Goal: Communication & Community: Ask a question

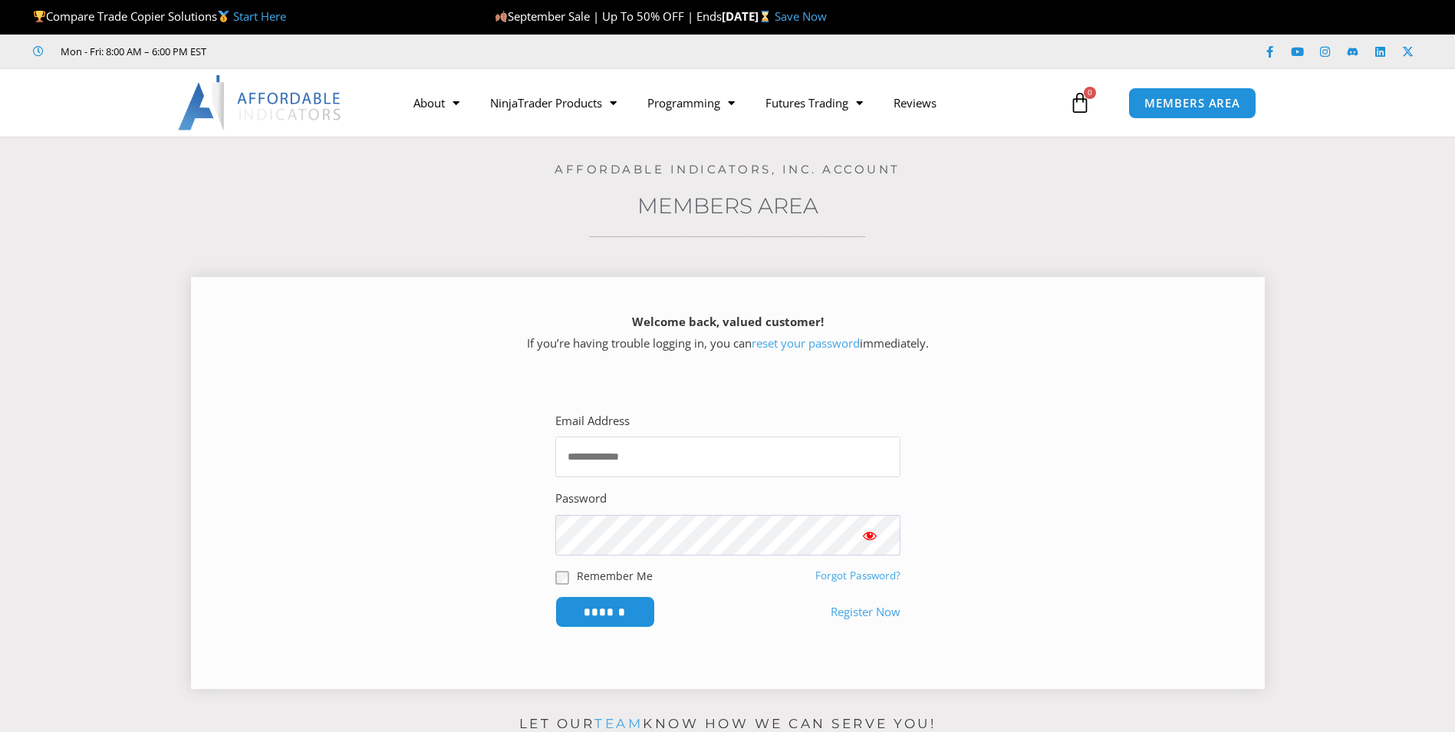
click at [606, 463] on input "Email Address" at bounding box center [727, 456] width 345 height 41
type input "**********"
click at [621, 606] on input "******" at bounding box center [604, 611] width 105 height 33
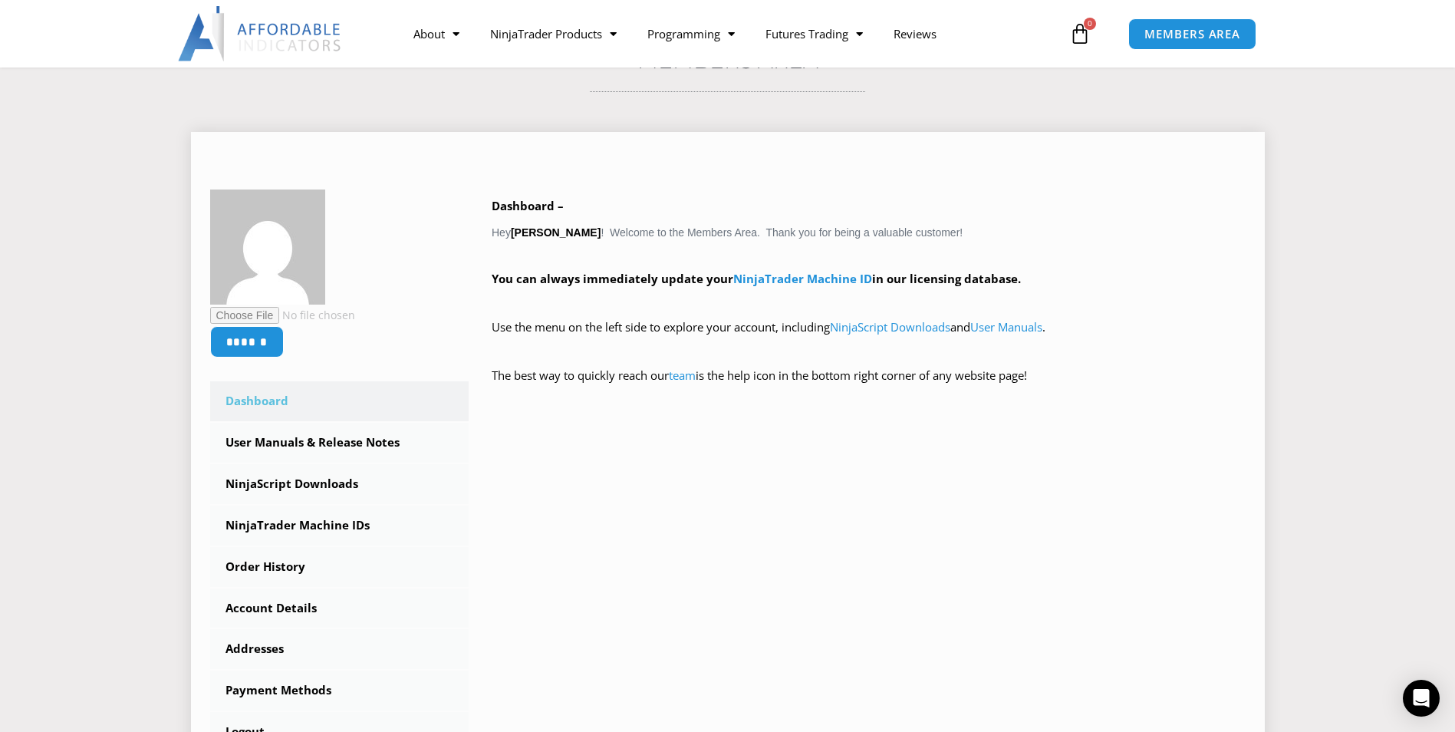
scroll to position [153, 0]
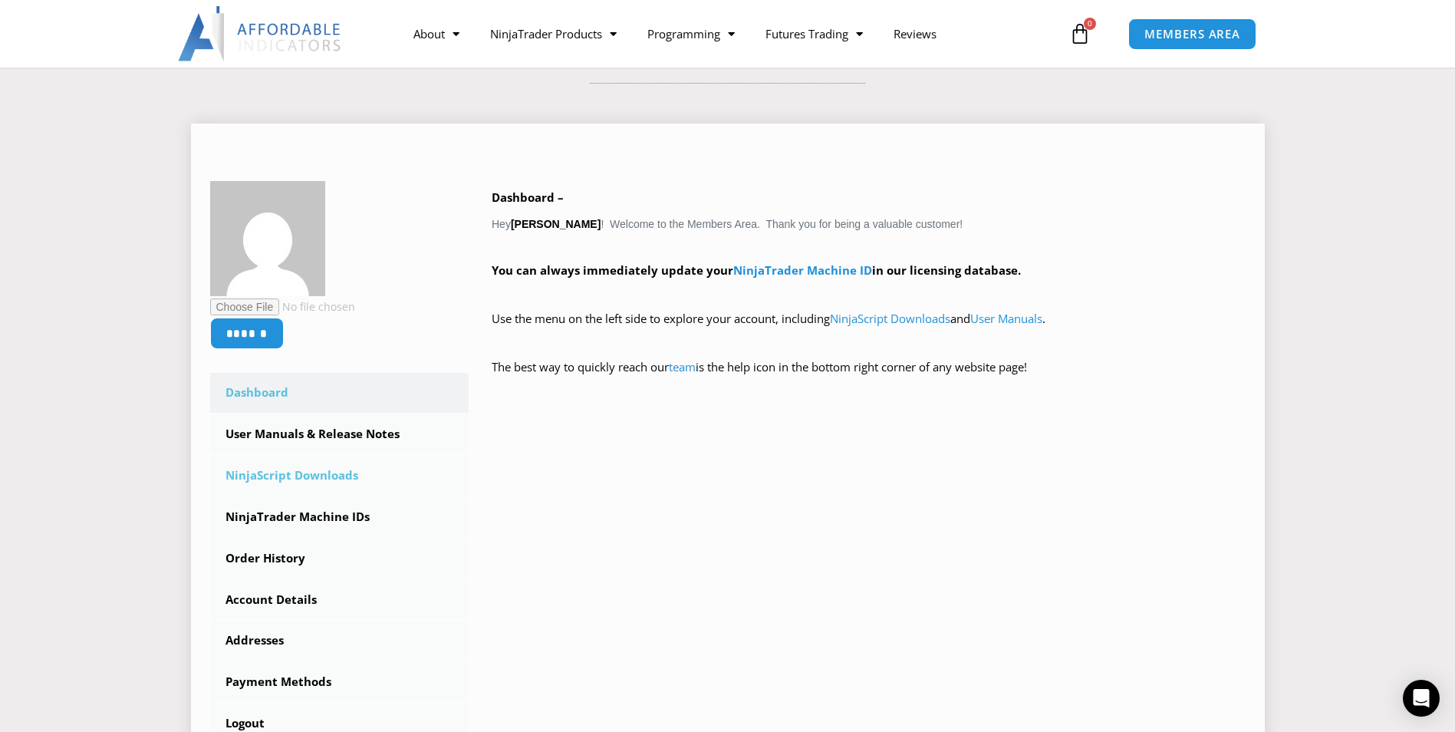
click at [287, 472] on link "NinjaScript Downloads" at bounding box center [339, 476] width 259 height 40
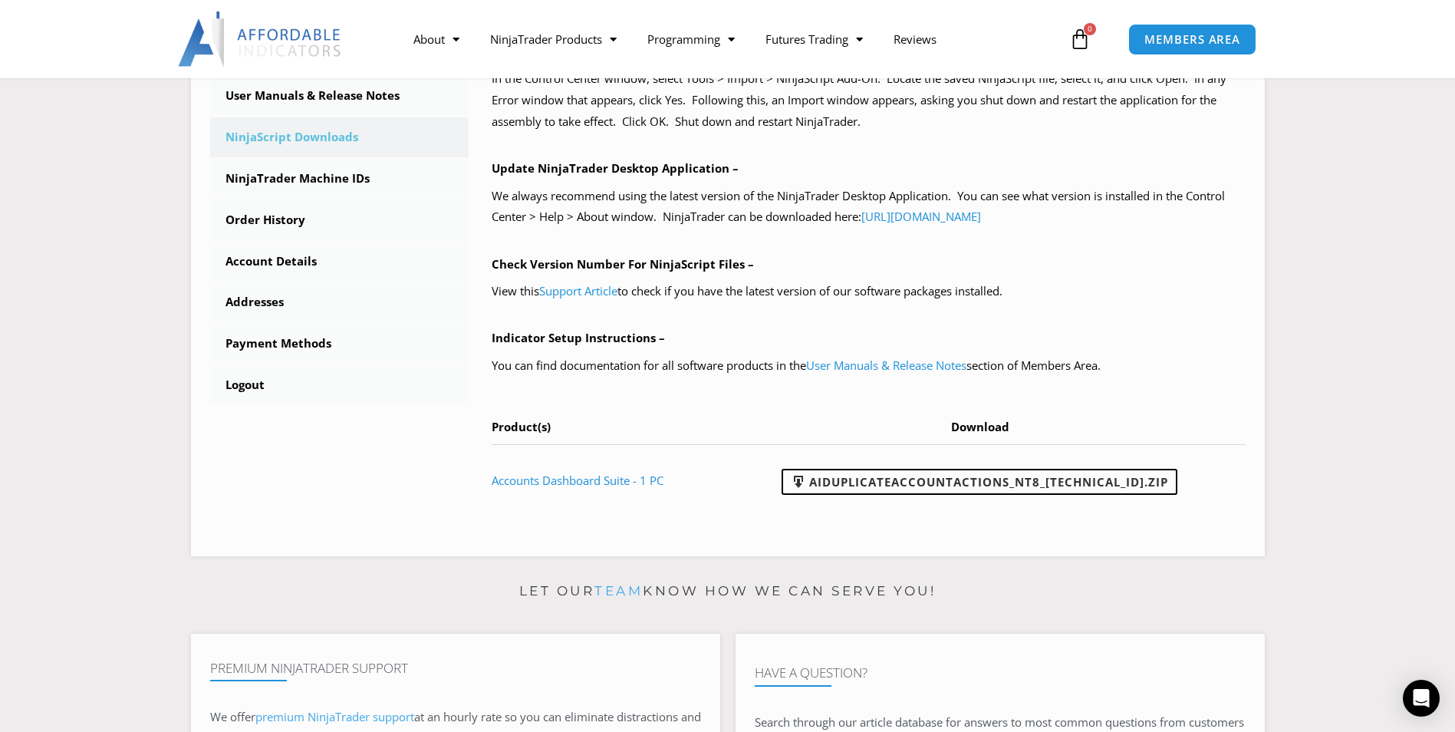
scroll to position [537, 0]
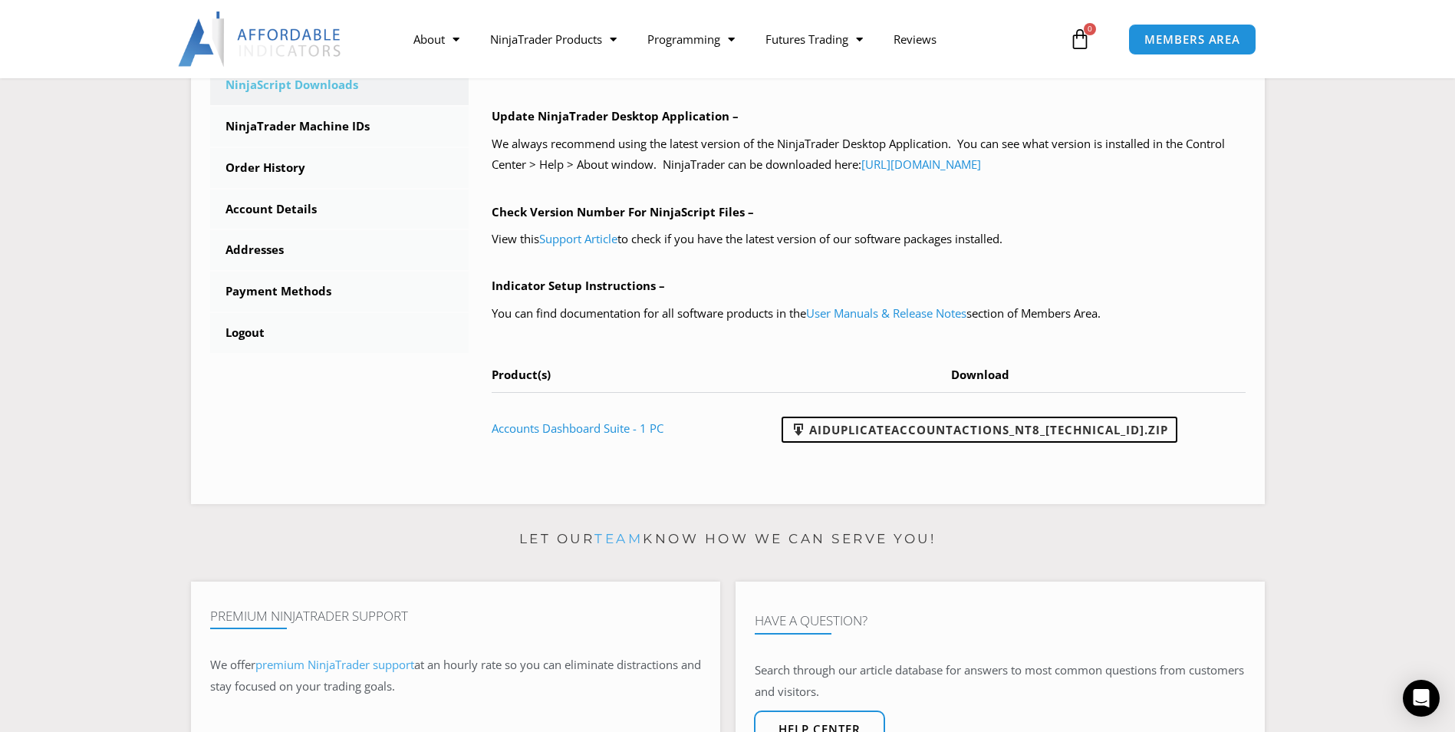
click at [725, 574] on div "Let our team know how we can serve you! Premium NinjaTrader Support We offer pr…" at bounding box center [728, 720] width 1074 height 387
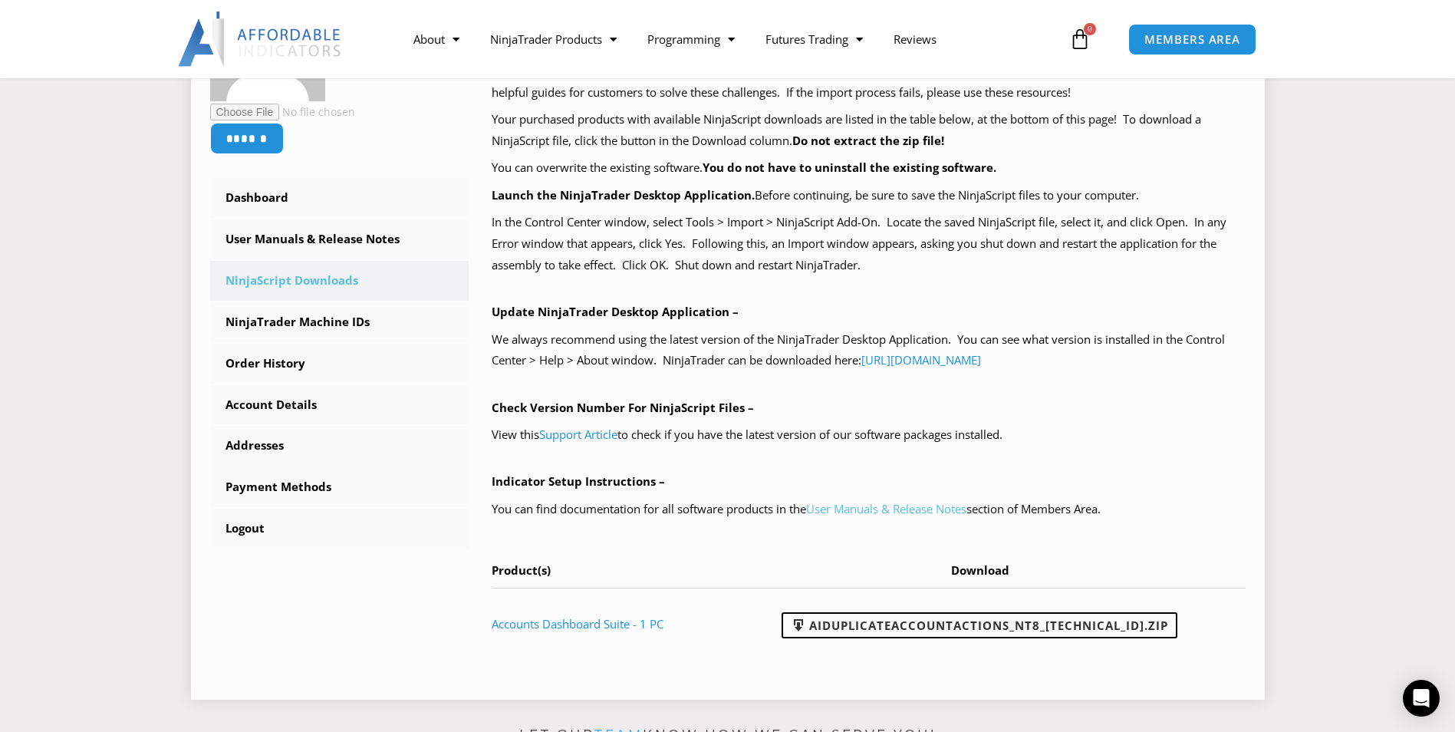
scroll to position [328, 0]
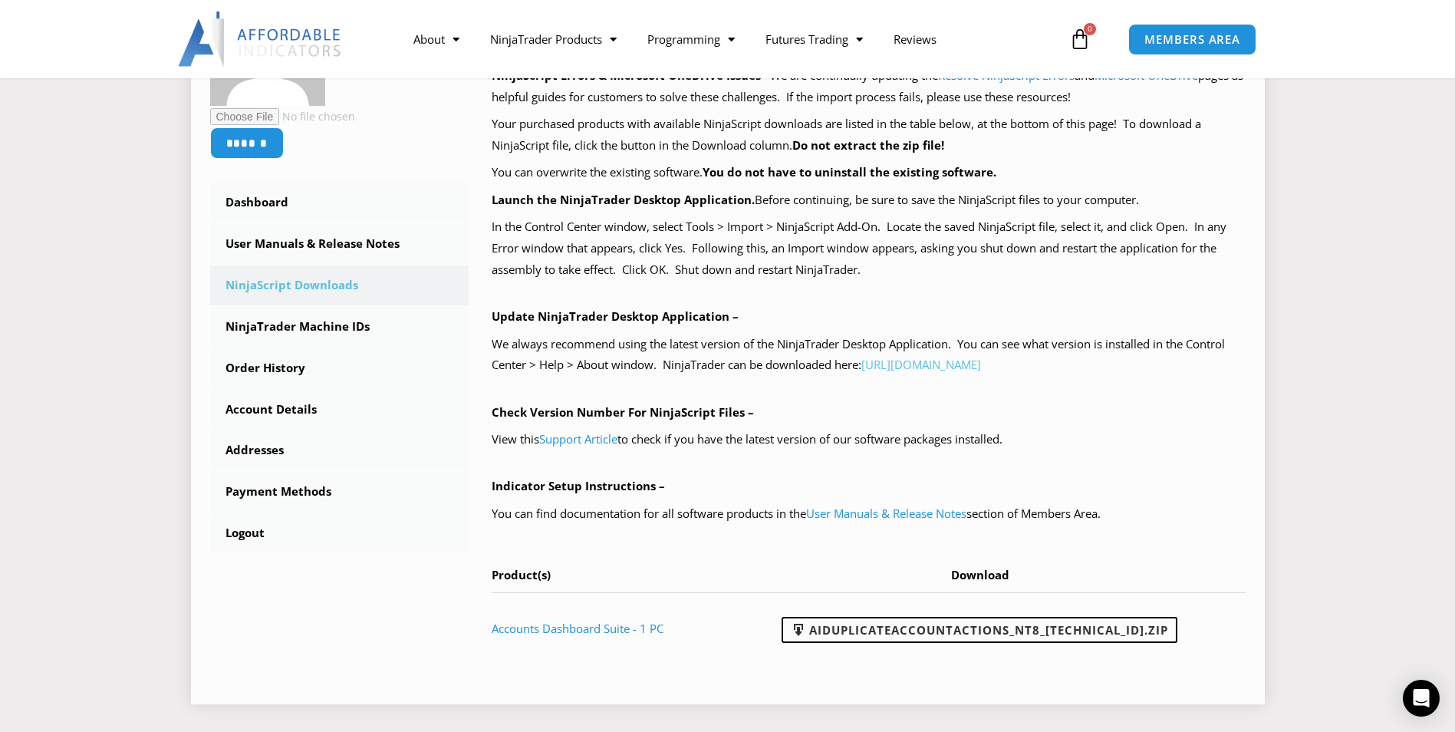
click at [981, 366] on link "https://account.ninjatrader.com/download" at bounding box center [921, 364] width 120 height 15
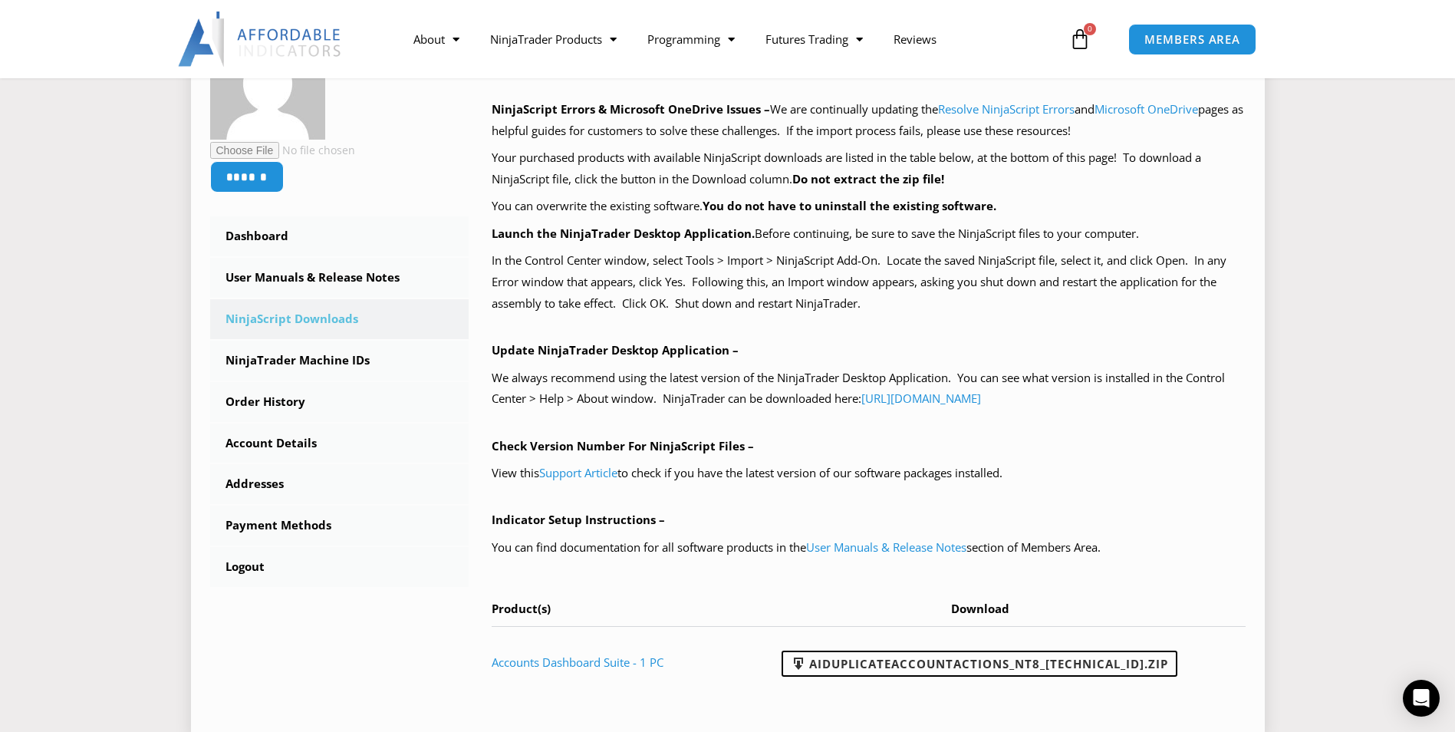
scroll to position [328, 0]
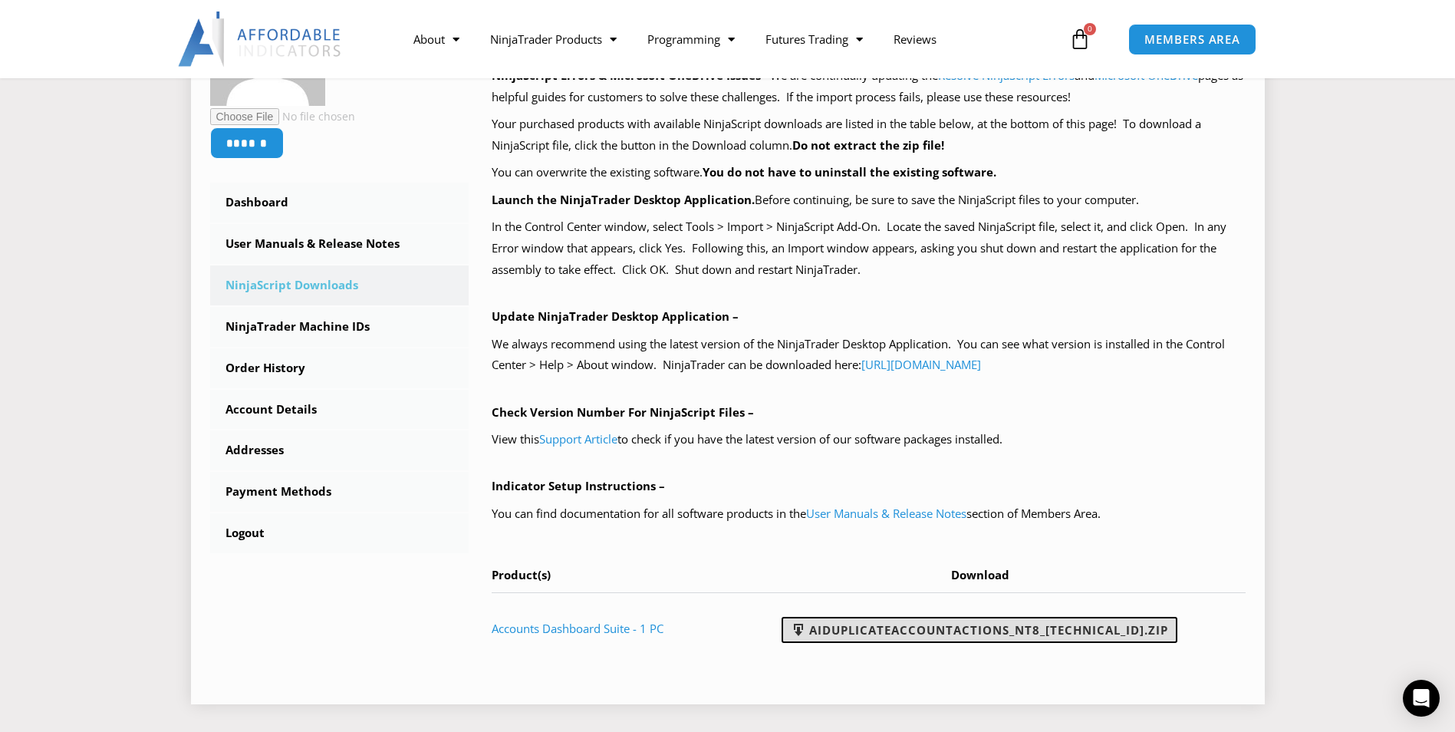
click at [972, 630] on link "AIDuplicateAccountActions_NT8_25.9.10.1.zip" at bounding box center [980, 630] width 396 height 26
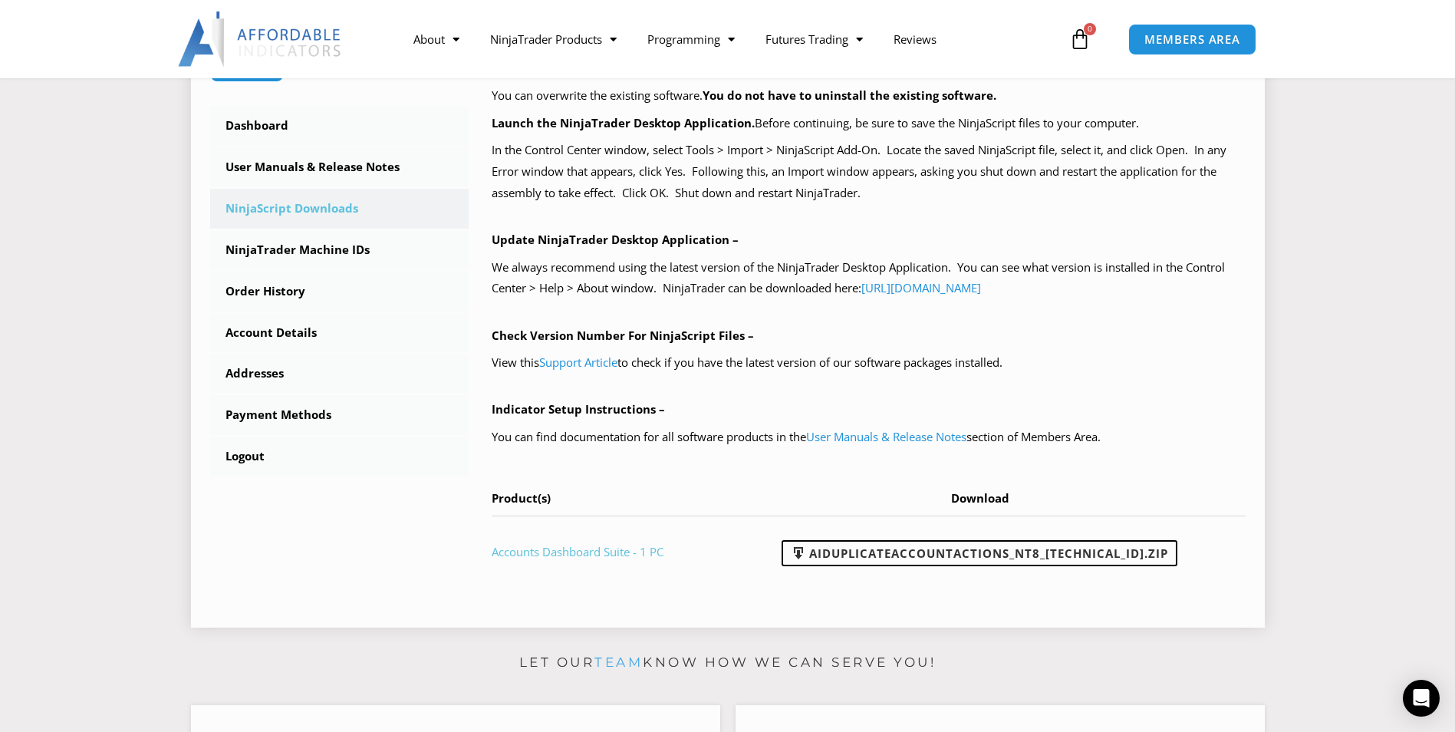
click at [592, 550] on link "Accounts Dashboard Suite - 1 PC" at bounding box center [578, 551] width 172 height 15
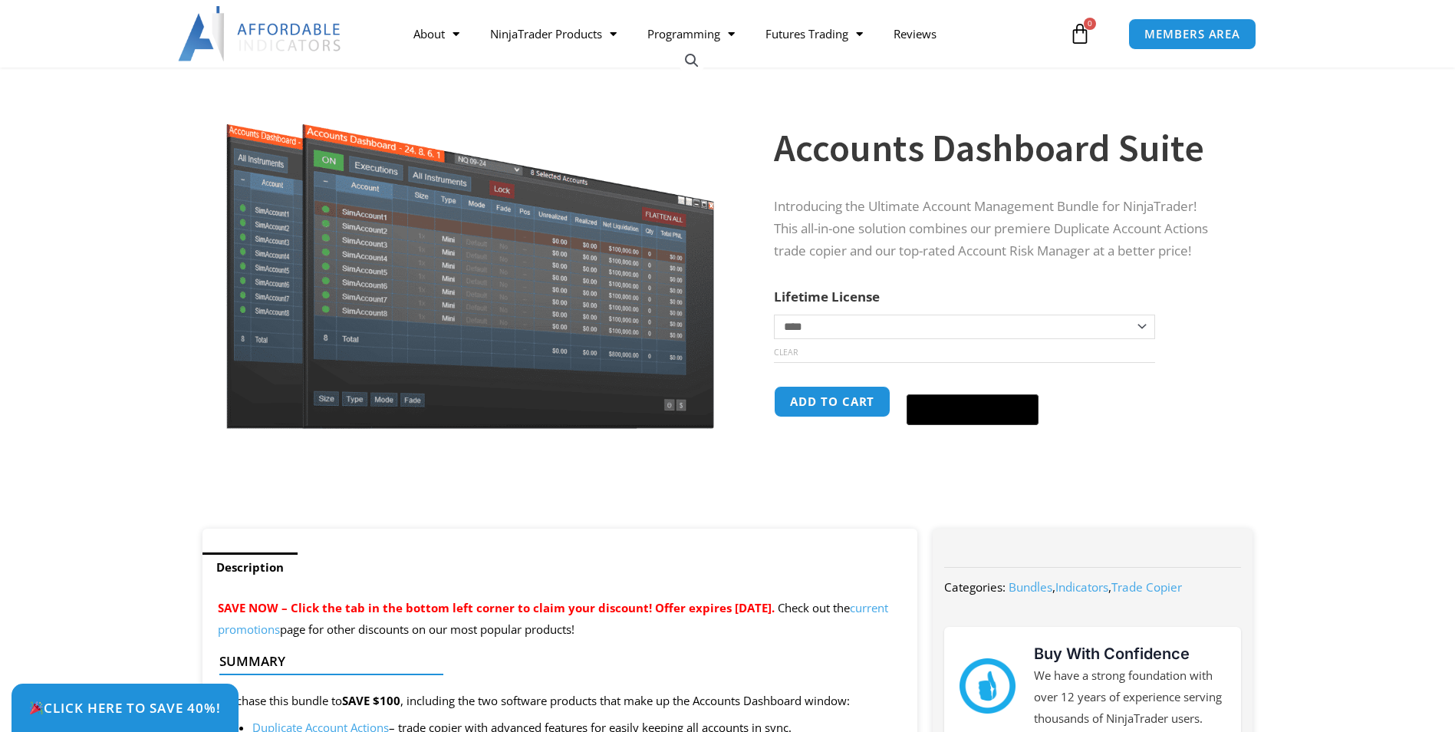
scroll to position [153, 0]
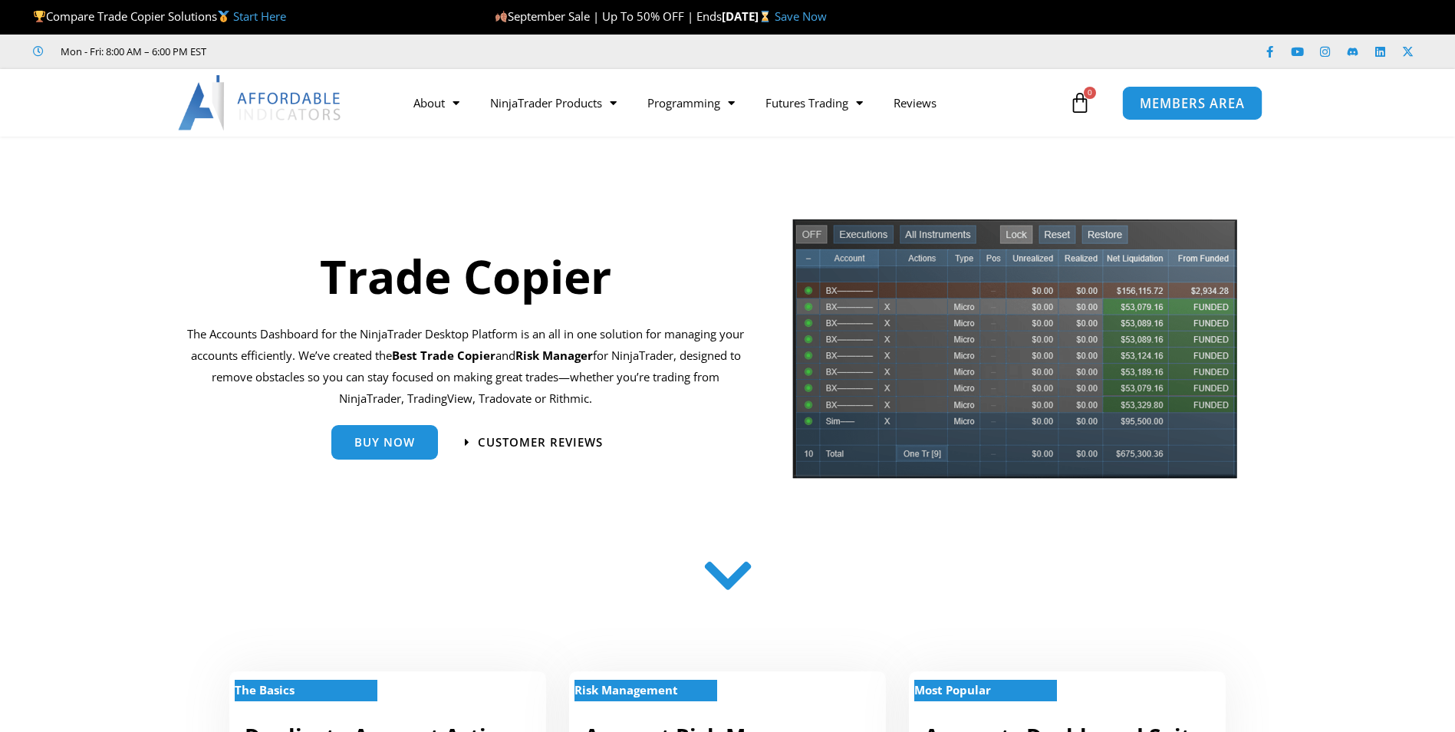
click at [1182, 103] on span "MEMBERS AREA" at bounding box center [1192, 103] width 105 height 13
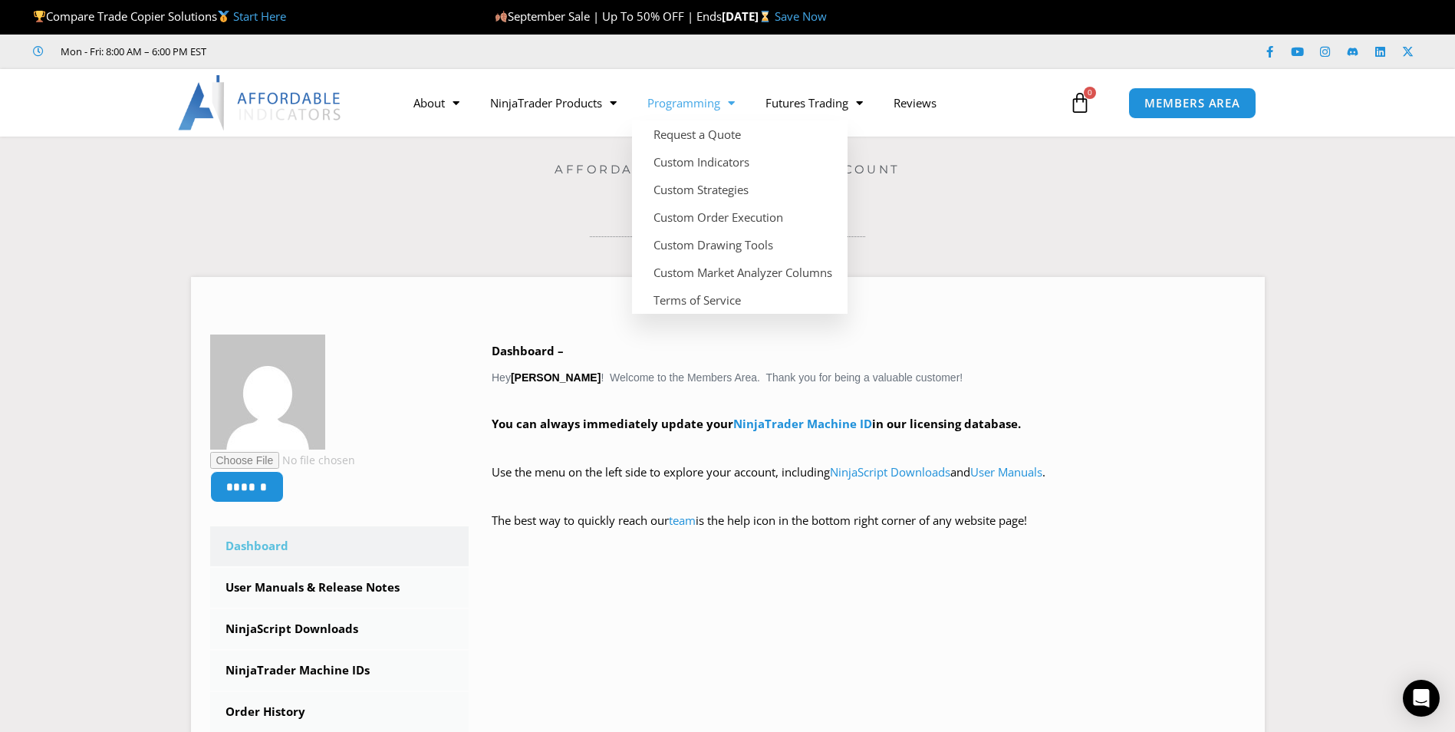
click at [733, 104] on span "Menu" at bounding box center [727, 103] width 15 height 27
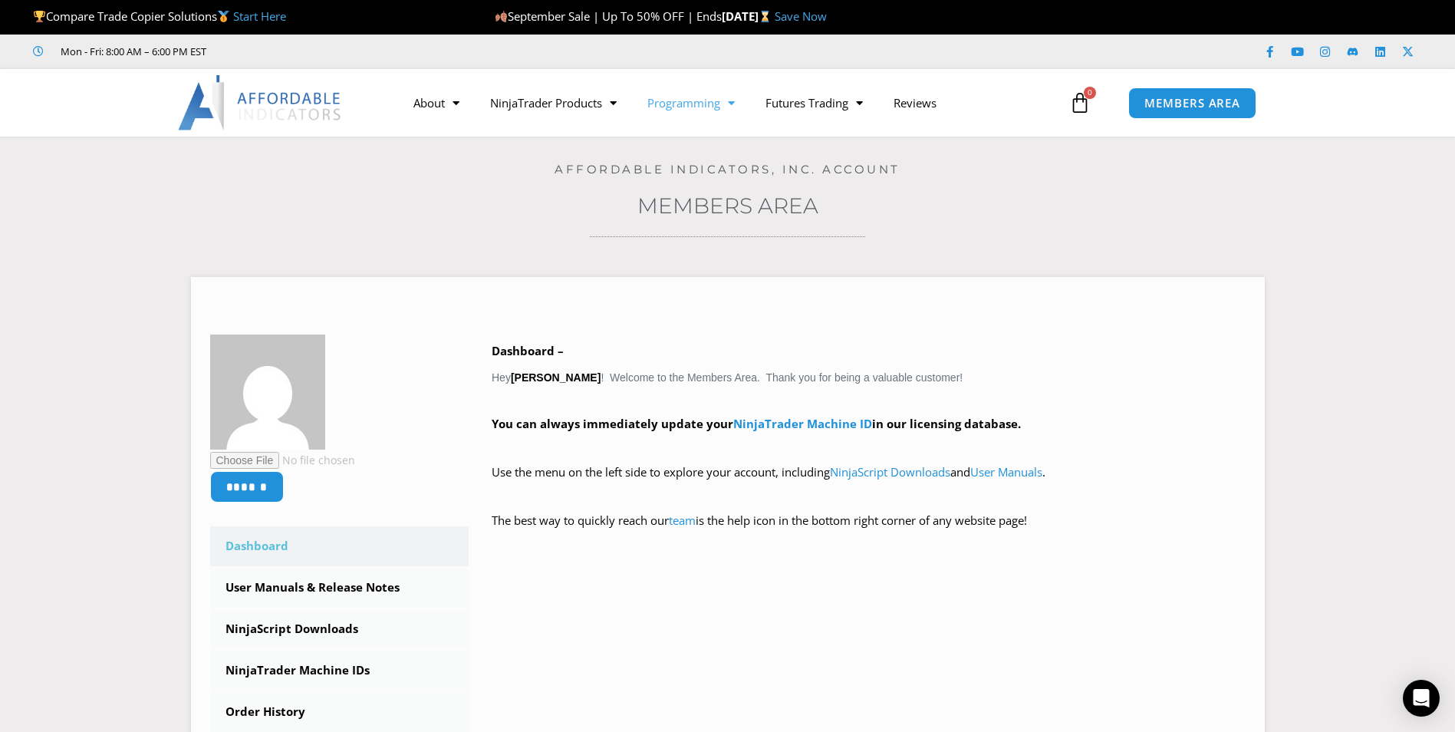
click at [733, 104] on span "Menu" at bounding box center [727, 103] width 15 height 27
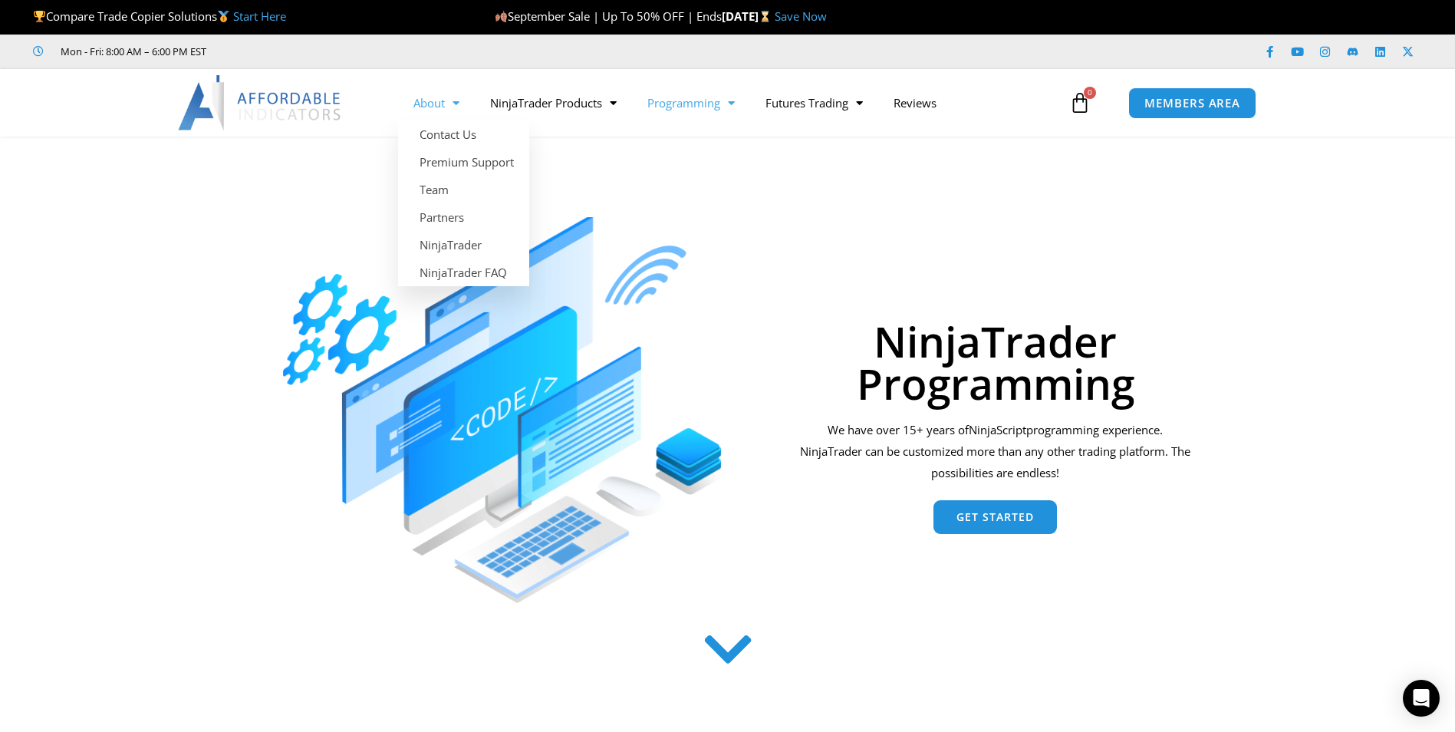
click at [454, 98] on span "Menu" at bounding box center [452, 103] width 15 height 27
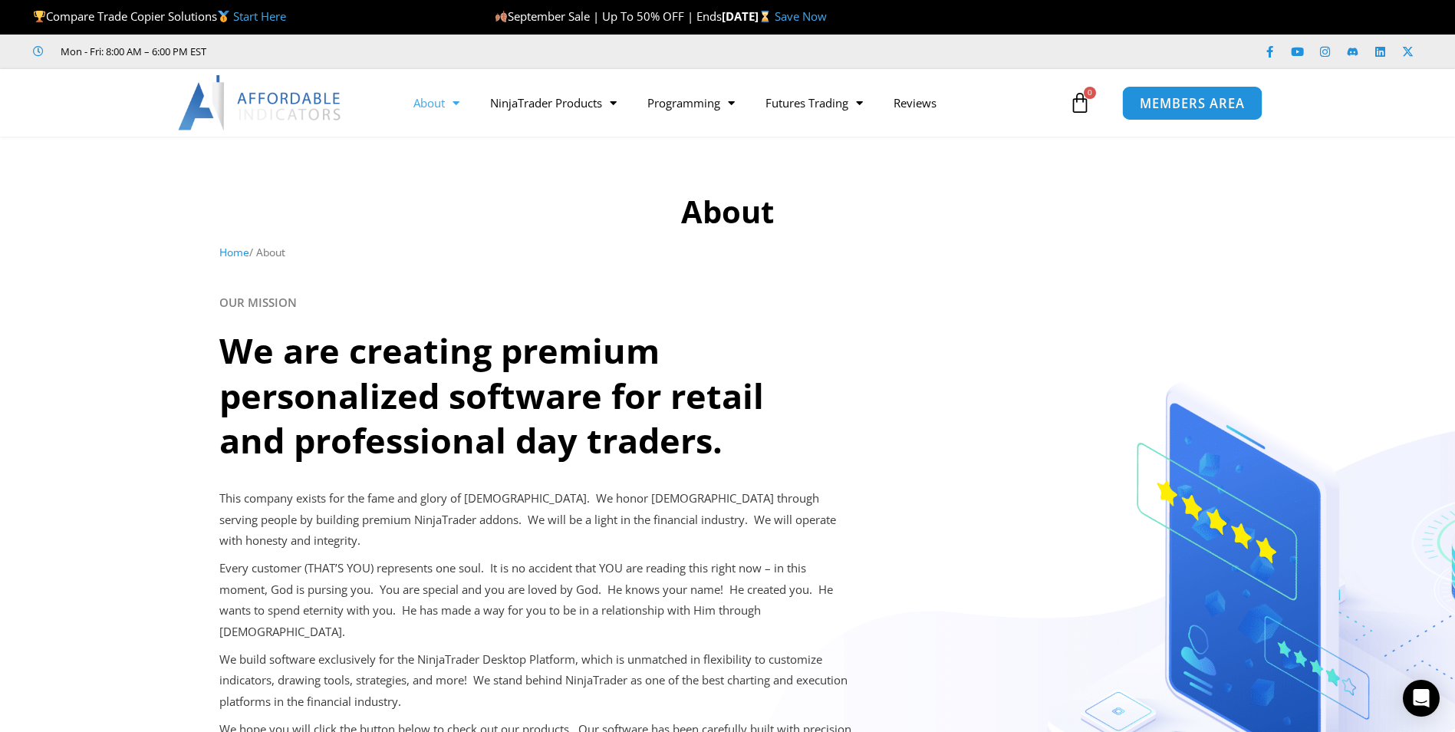
click at [1190, 103] on span "MEMBERS AREA" at bounding box center [1192, 103] width 105 height 13
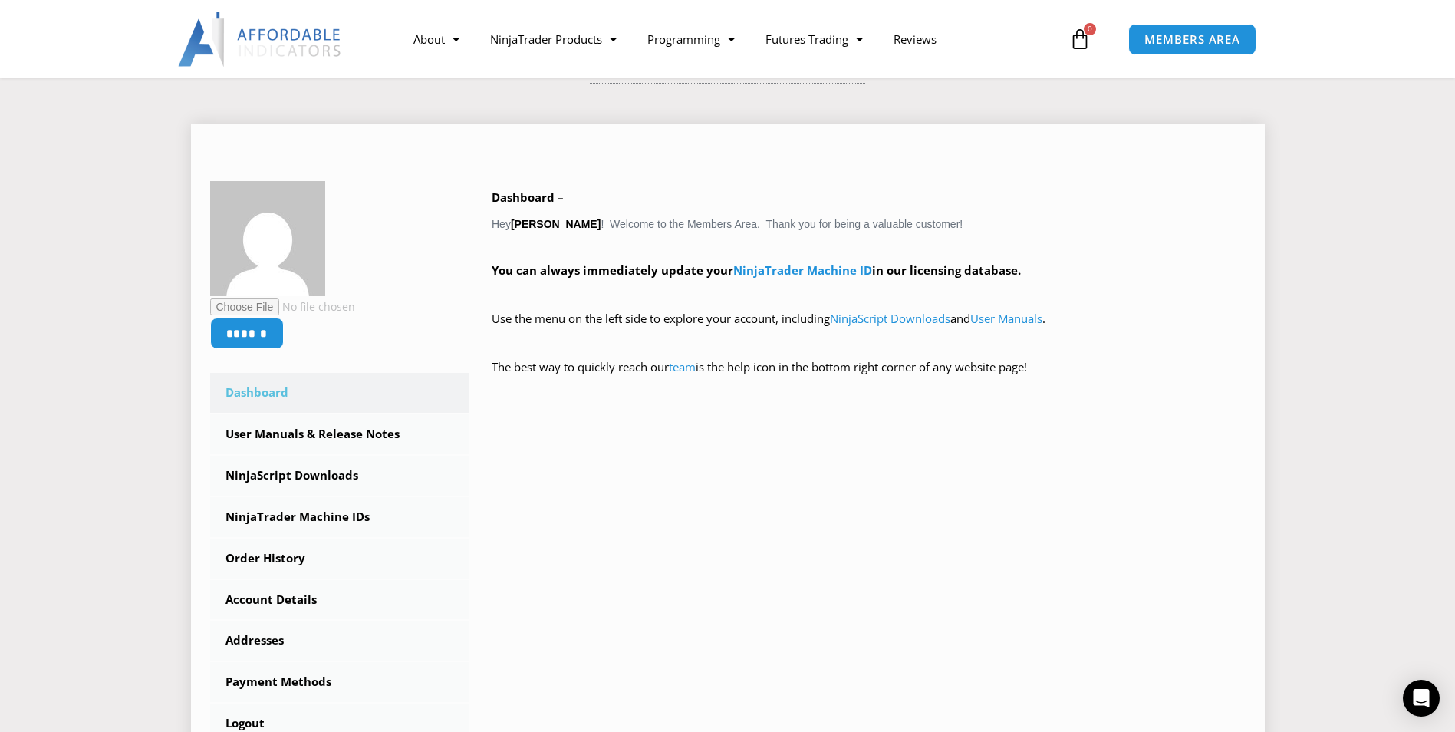
scroll to position [230, 0]
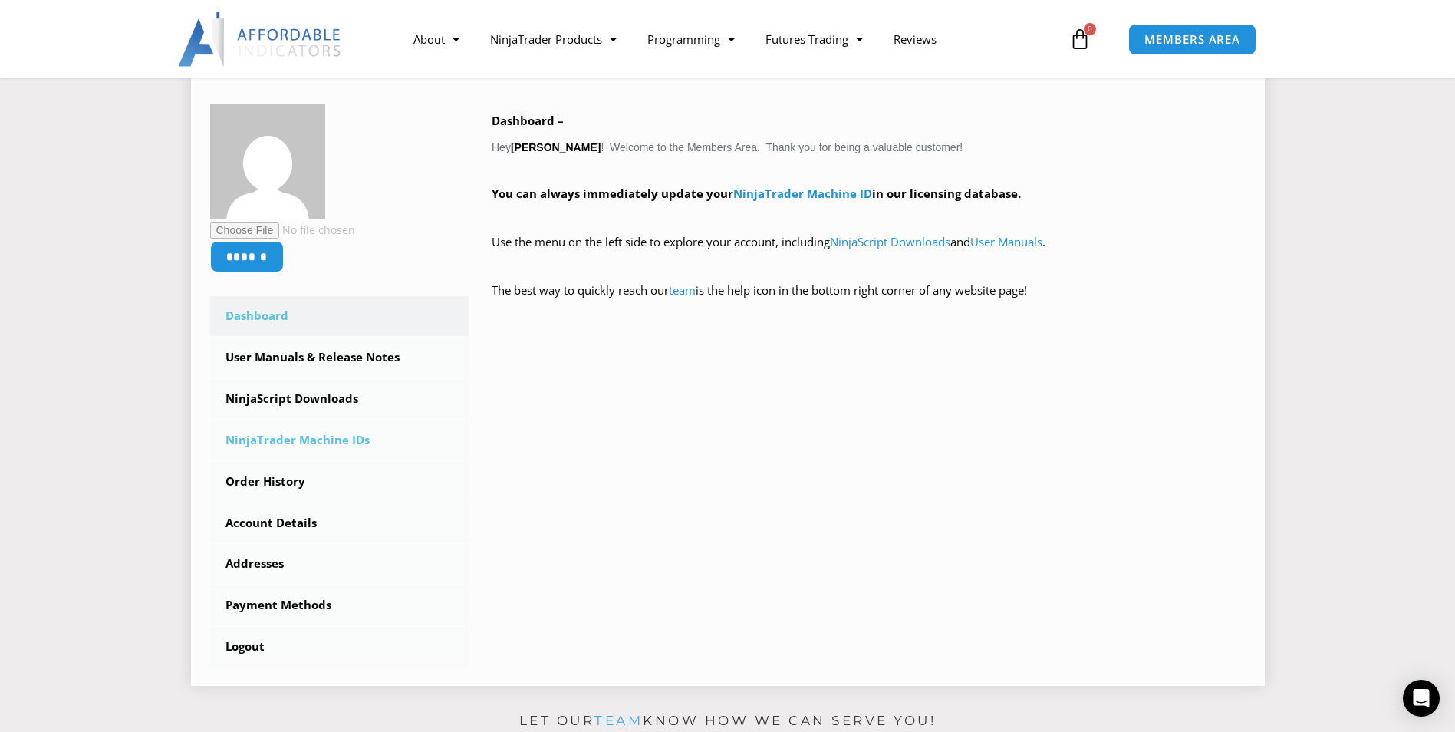
click at [294, 441] on link "NinjaTrader Machine IDs" at bounding box center [339, 440] width 259 height 40
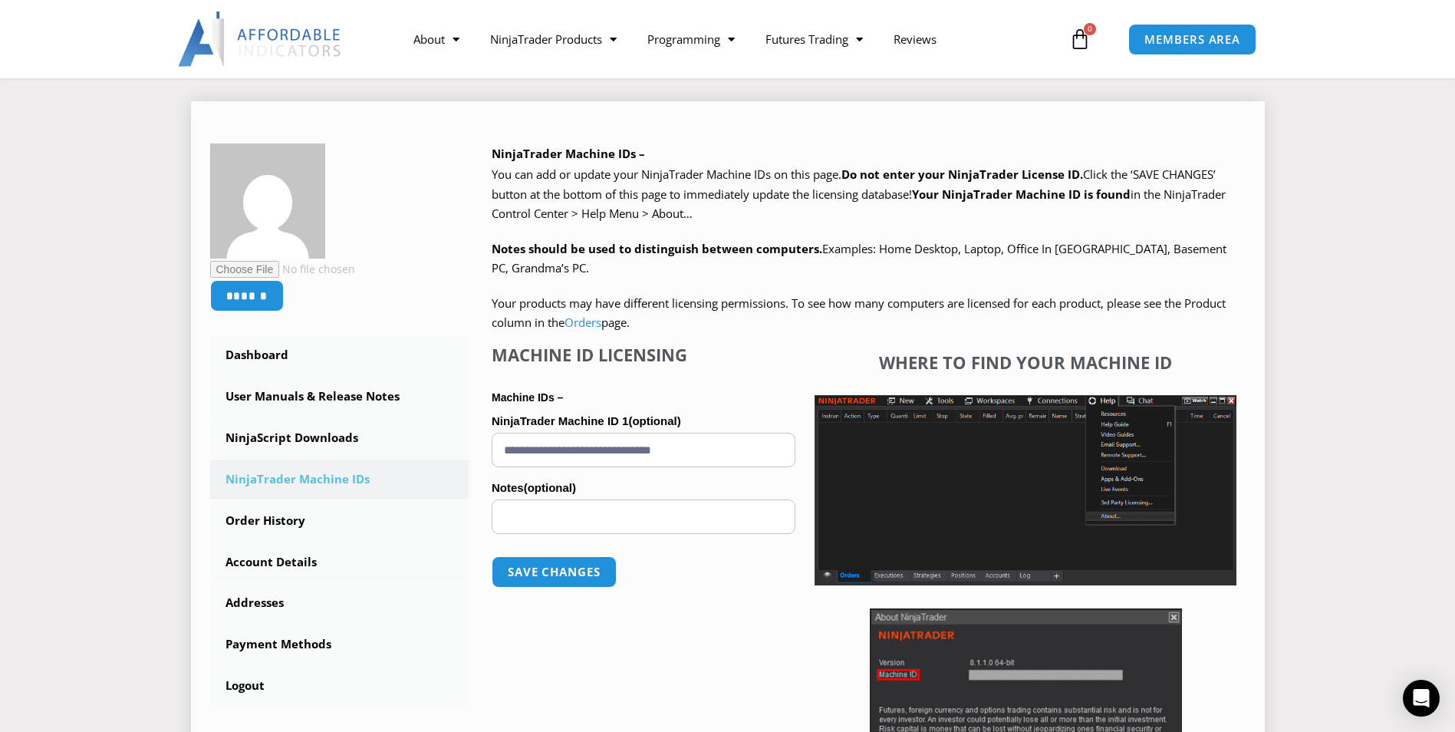
scroll to position [153, 0]
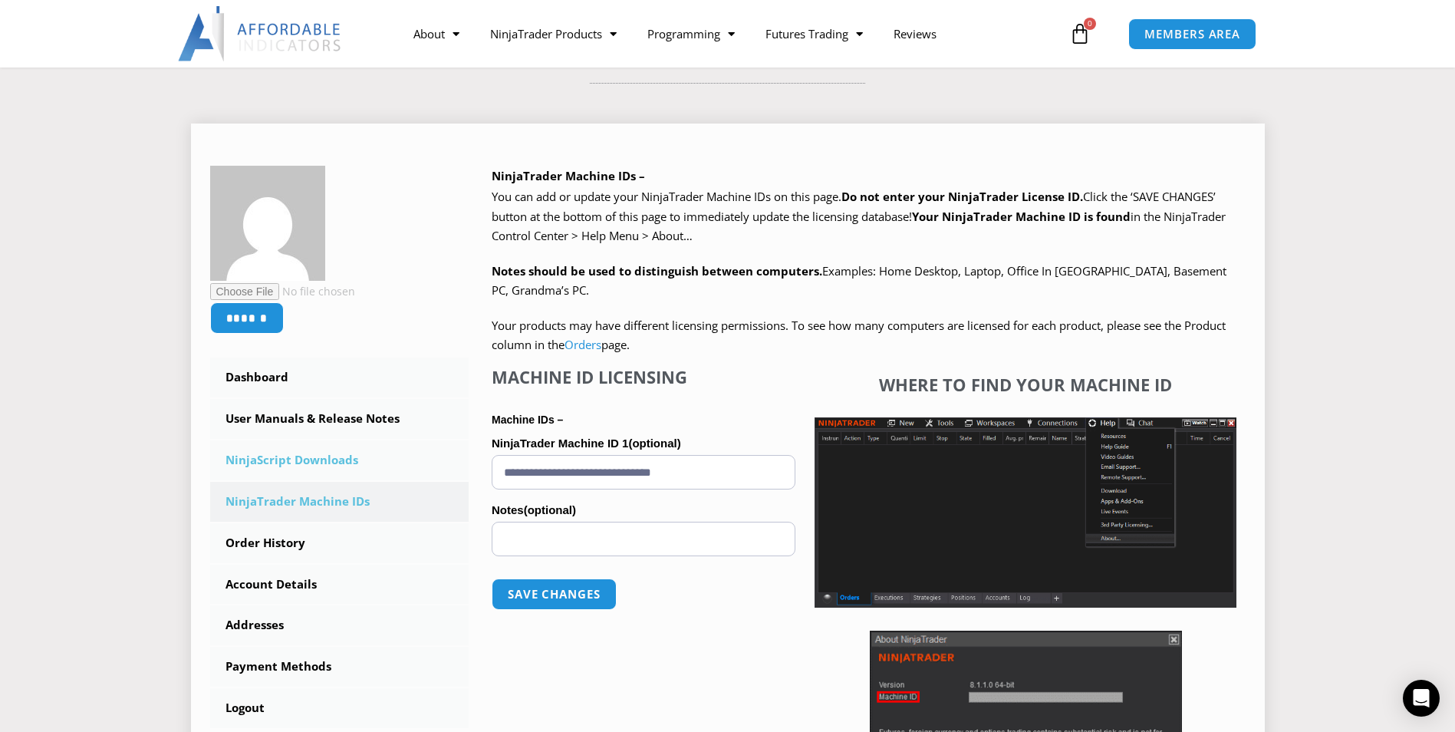
click at [282, 456] on link "NinjaScript Downloads" at bounding box center [339, 460] width 259 height 40
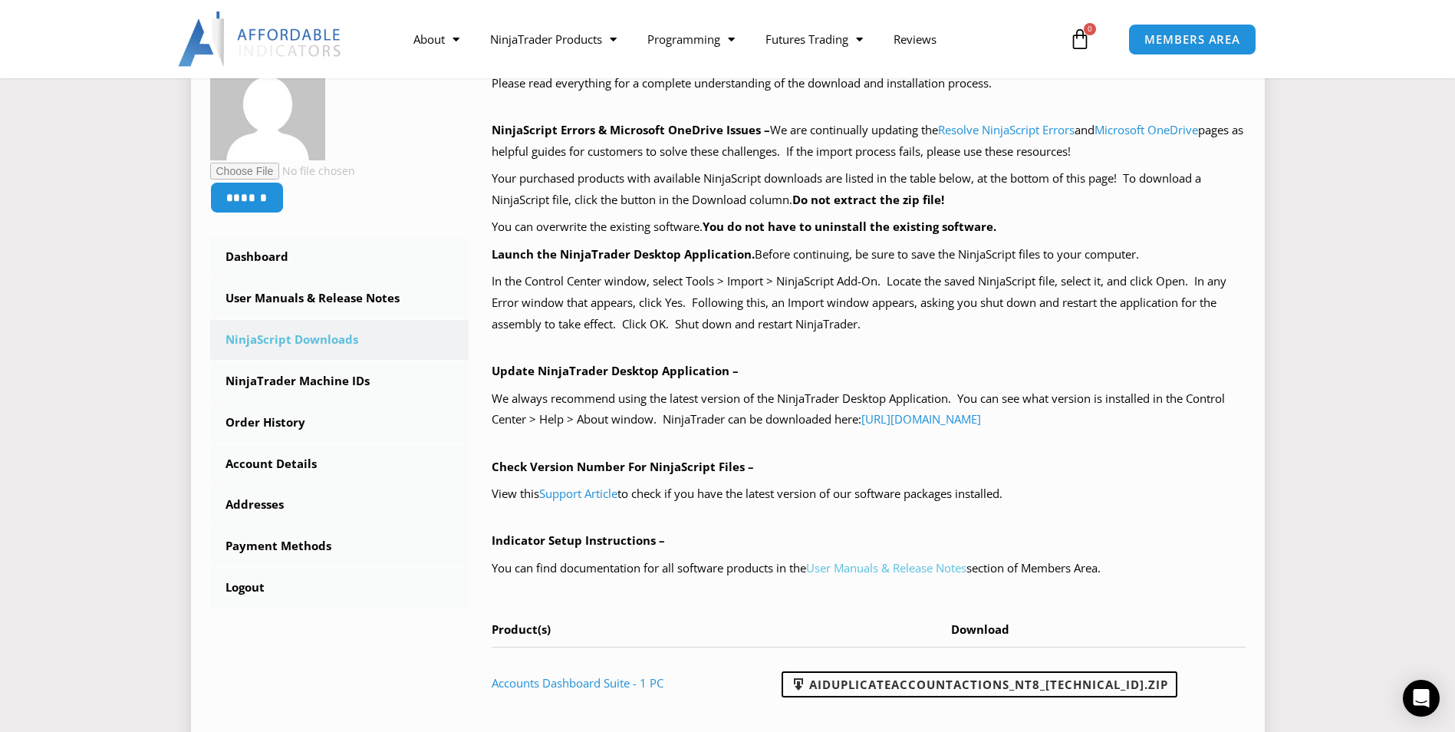
scroll to position [307, 0]
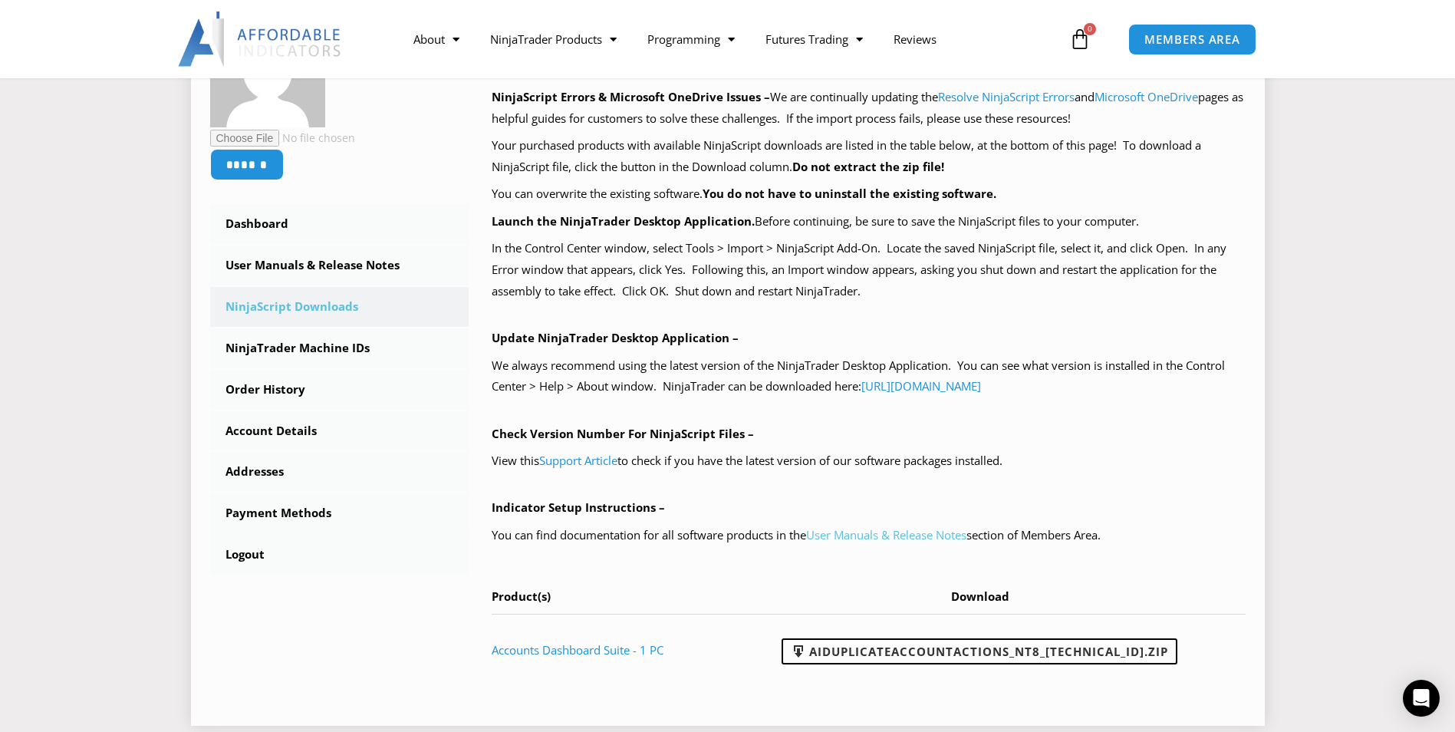
click at [915, 532] on link "User Manuals & Release Notes" at bounding box center [886, 534] width 160 height 15
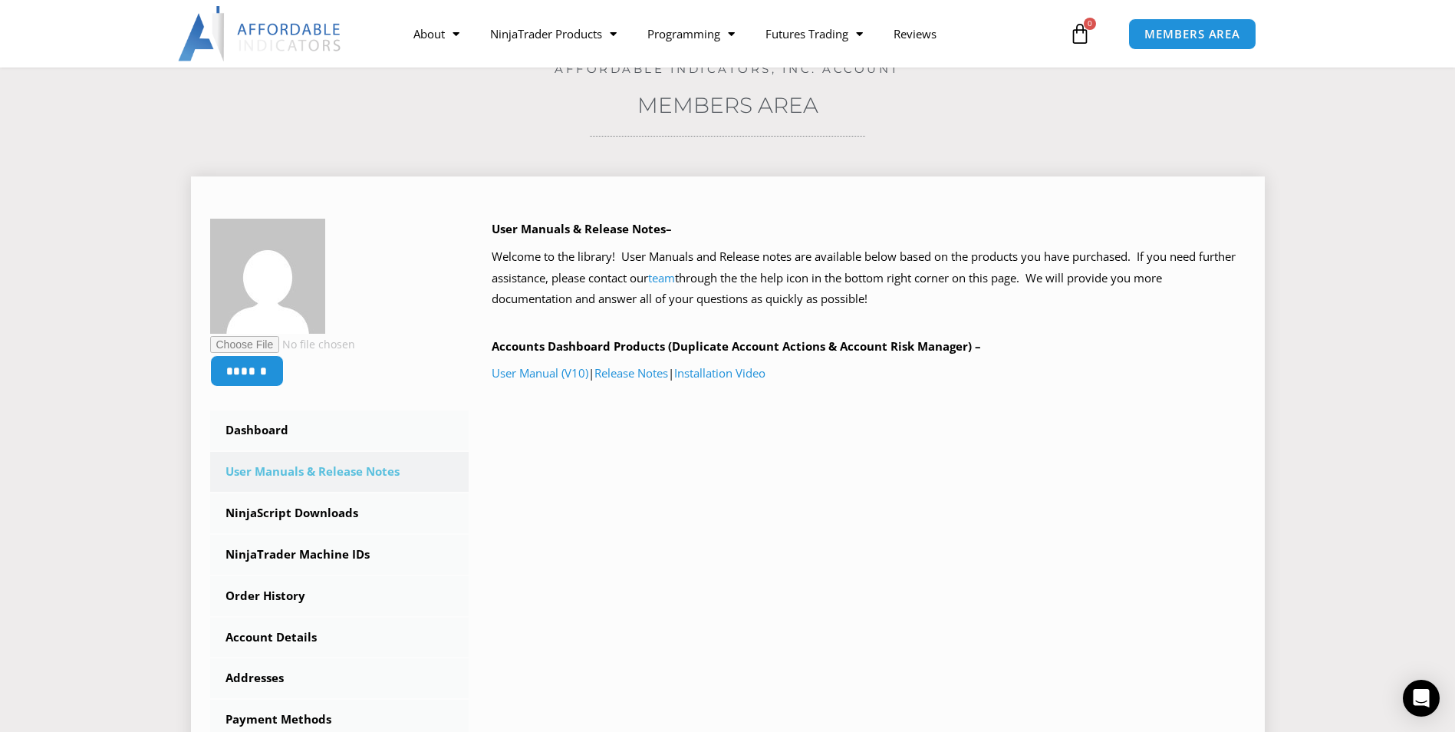
scroll to position [77, 0]
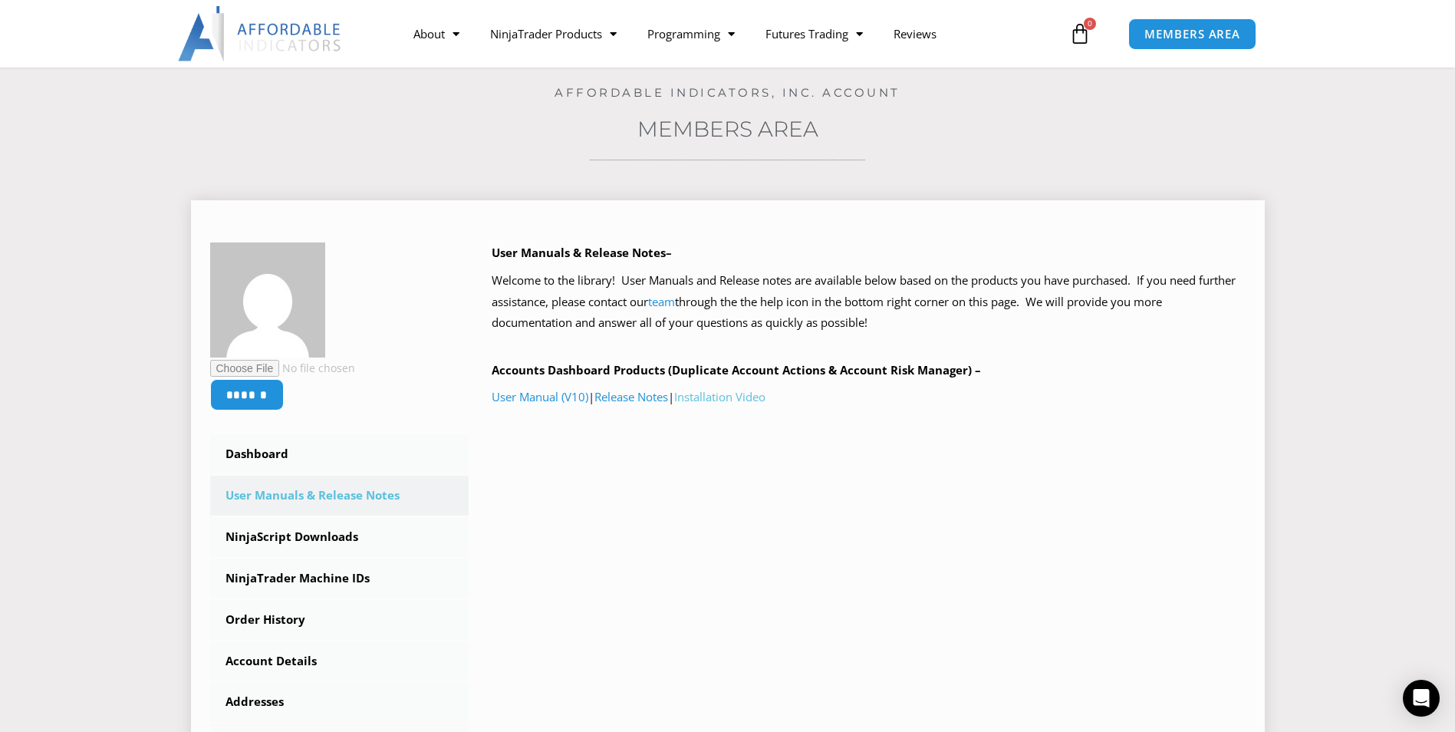
click at [733, 399] on link "Installation Video" at bounding box center [719, 396] width 91 height 15
click at [293, 531] on link "NinjaScript Downloads" at bounding box center [339, 537] width 259 height 40
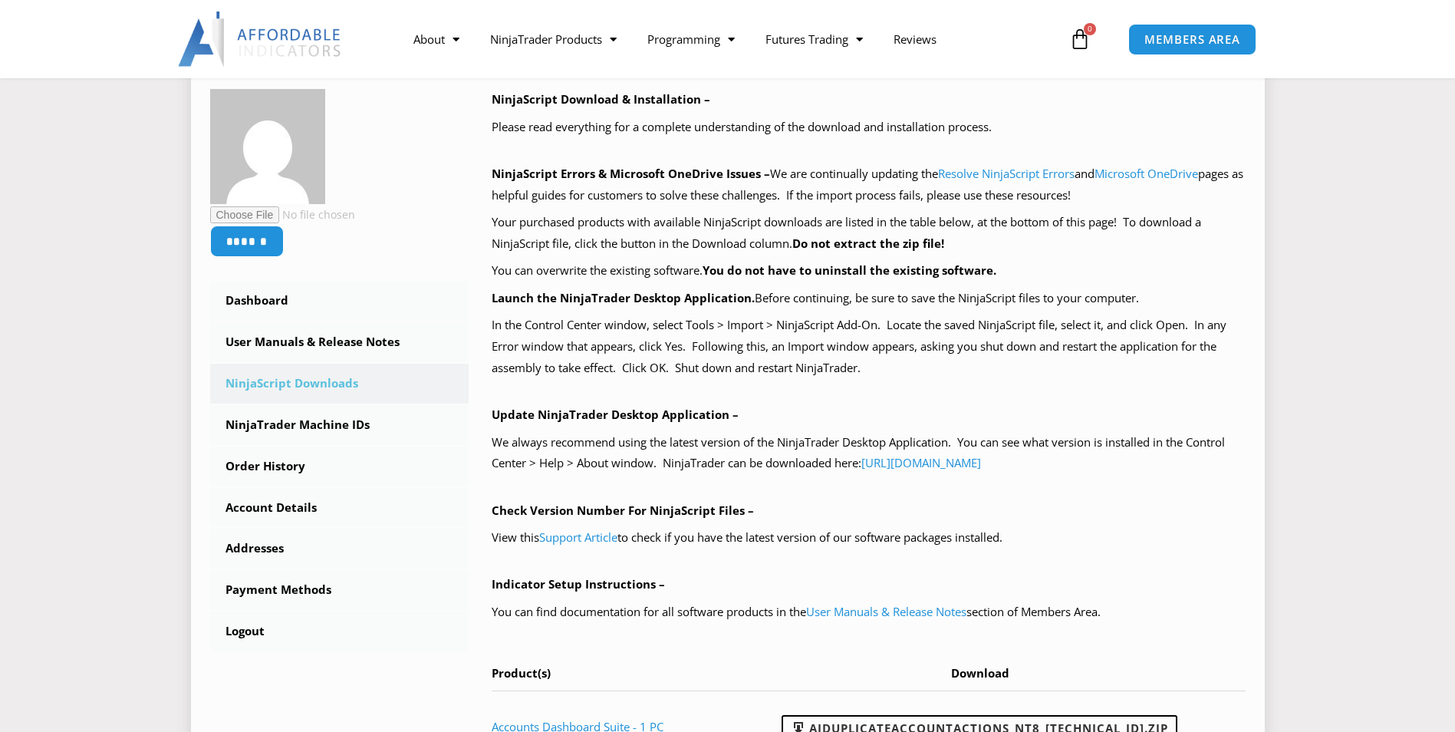
scroll to position [460, 0]
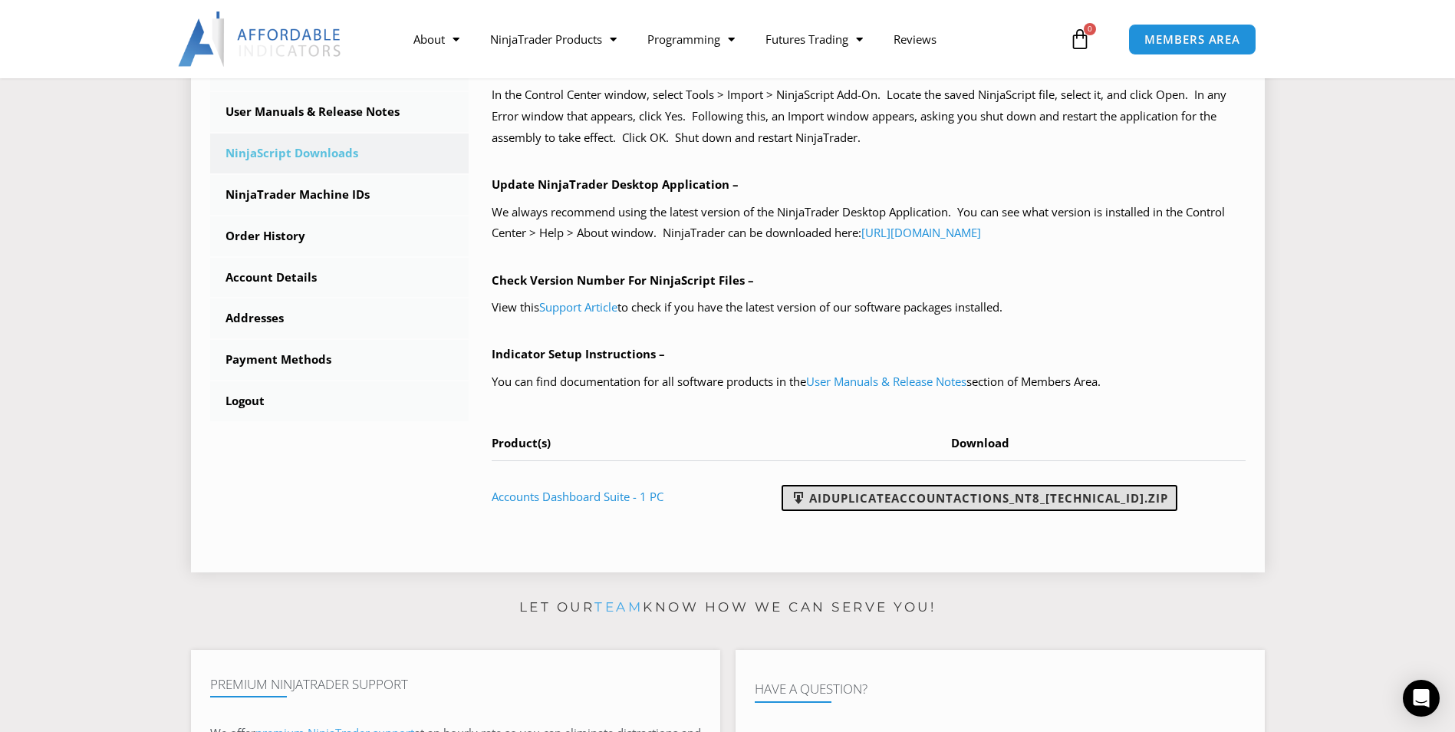
click at [913, 497] on link "AIDuplicateAccountActions_NT8_[TECHNICAL_ID].zip" at bounding box center [980, 498] width 396 height 26
click at [992, 496] on link "AIDuplicateAccountActions_NT8_[TECHNICAL_ID].zip" at bounding box center [980, 498] width 396 height 26
click at [992, 536] on div "NinjaScript Download & Installation – Please read everything for a complete und…" at bounding box center [857, 206] width 777 height 694
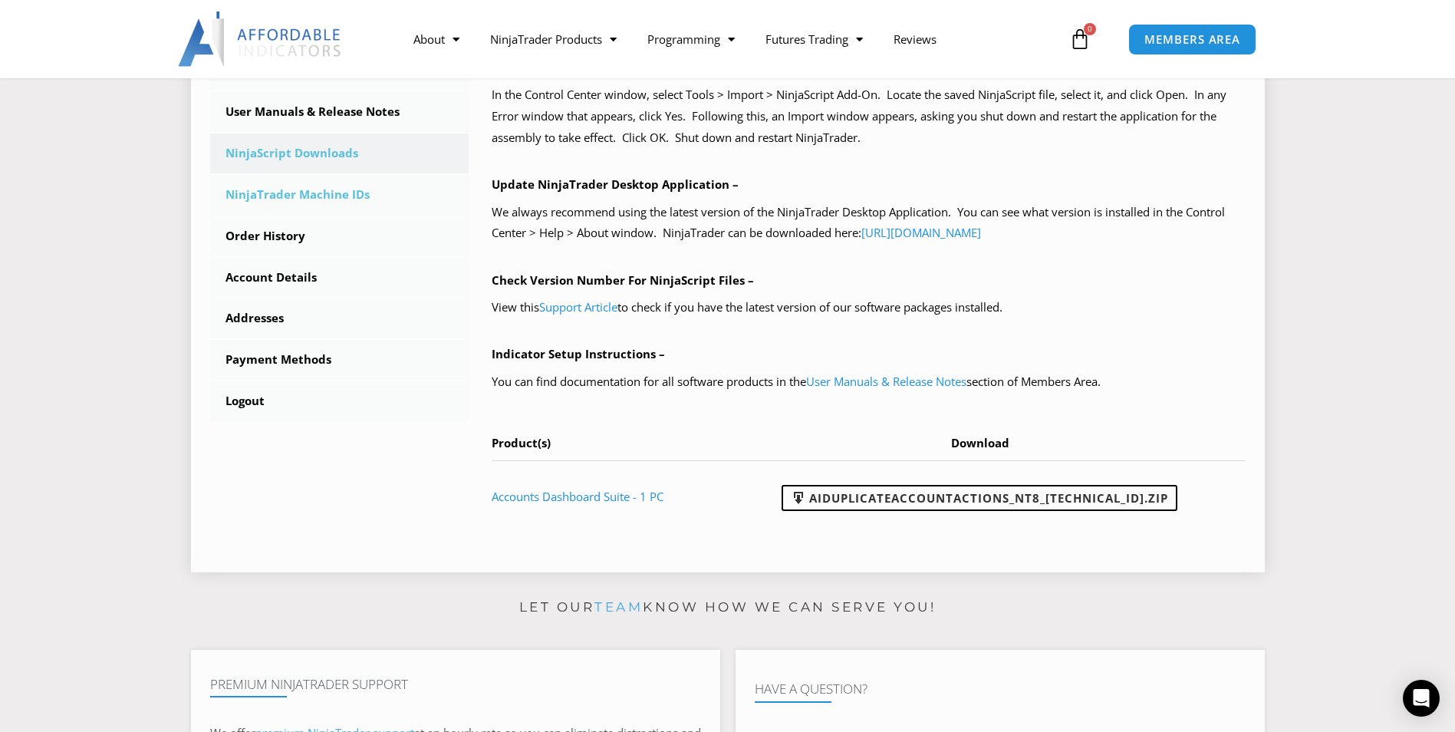
click at [282, 194] on link "NinjaTrader Machine IDs" at bounding box center [339, 195] width 259 height 40
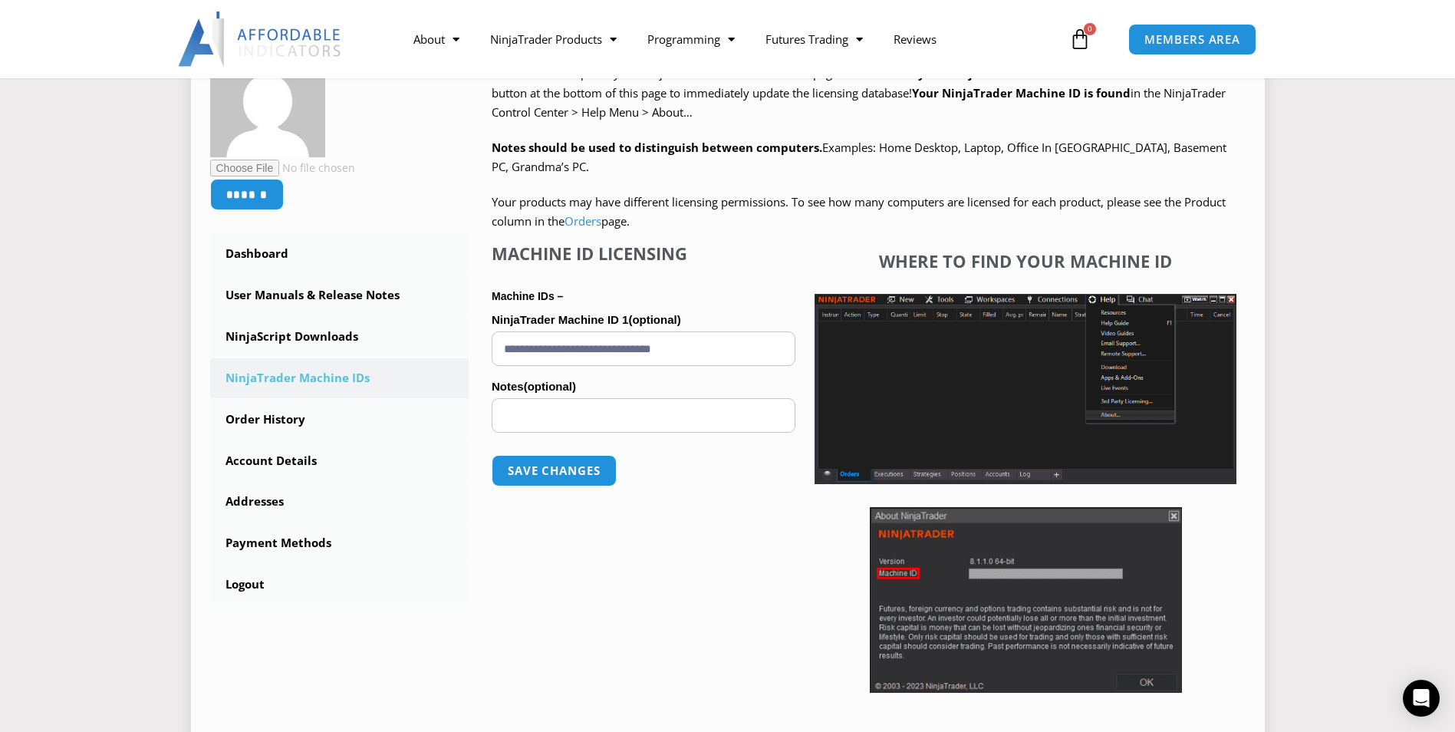
scroll to position [307, 0]
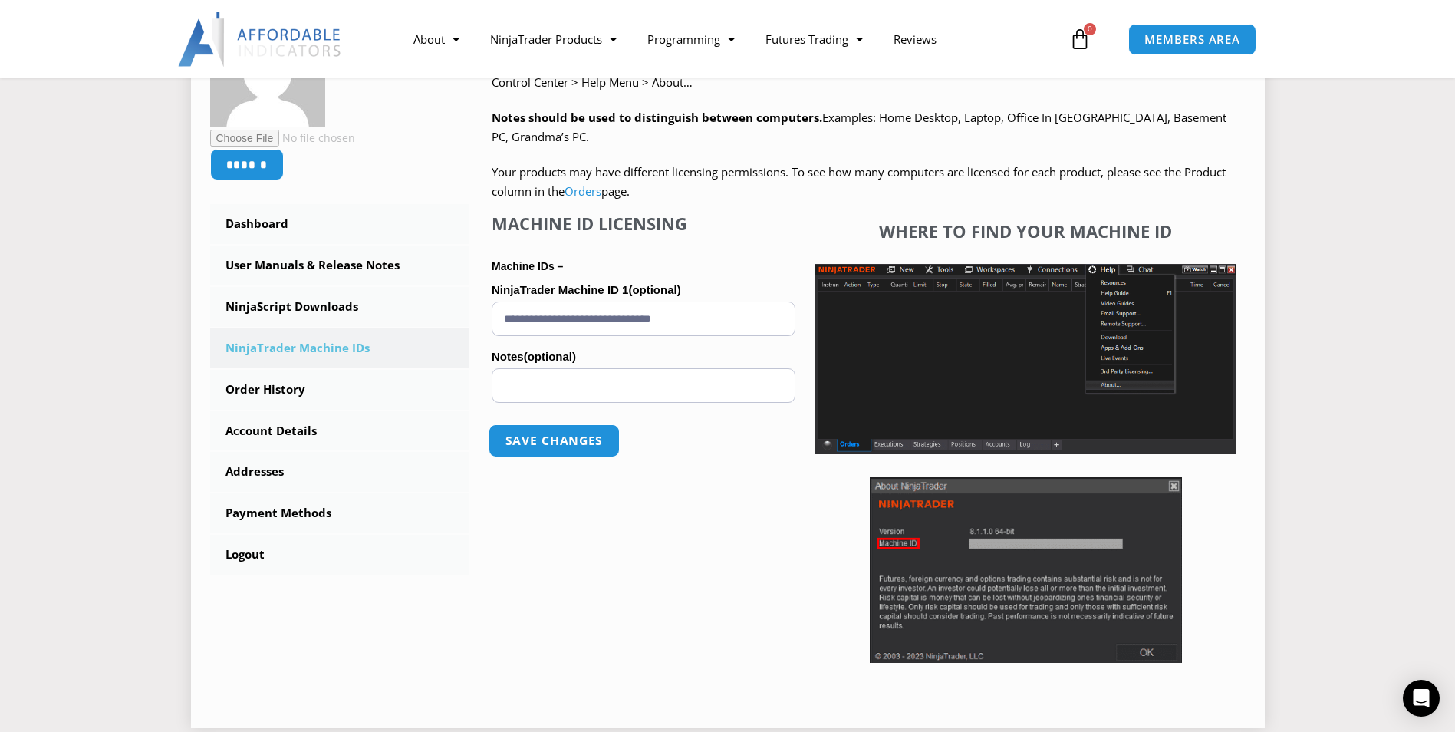
click at [558, 445] on button "Save changes" at bounding box center [554, 440] width 131 height 33
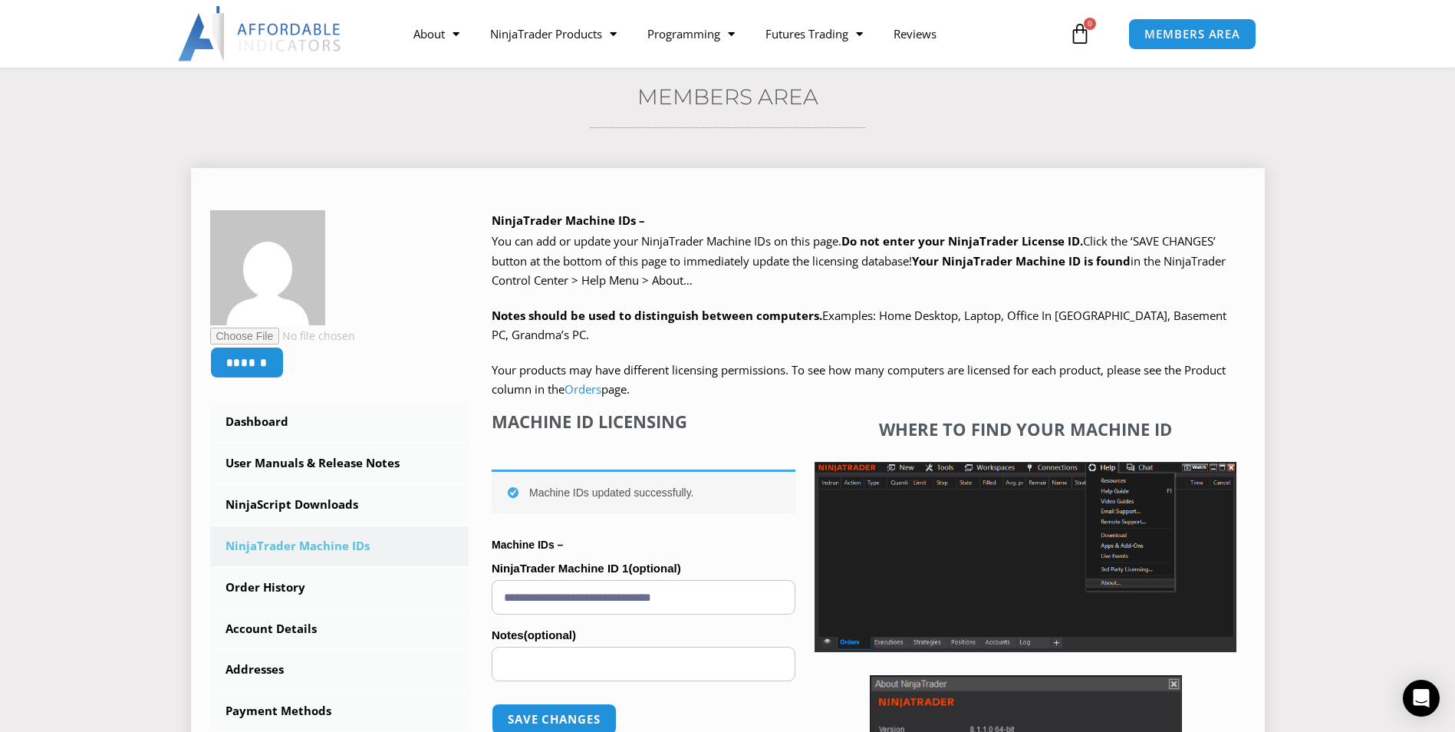
scroll to position [77, 0]
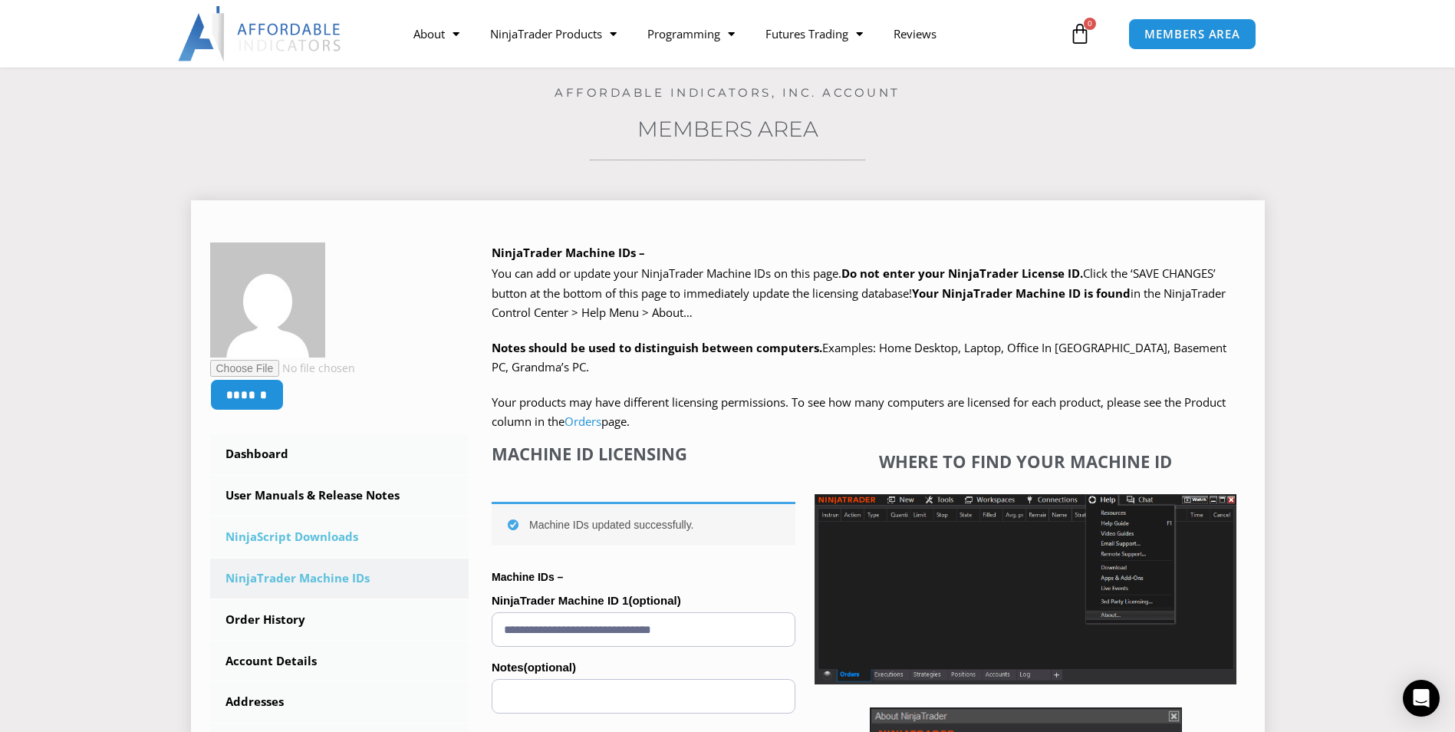
click at [291, 532] on link "NinjaScript Downloads" at bounding box center [339, 537] width 259 height 40
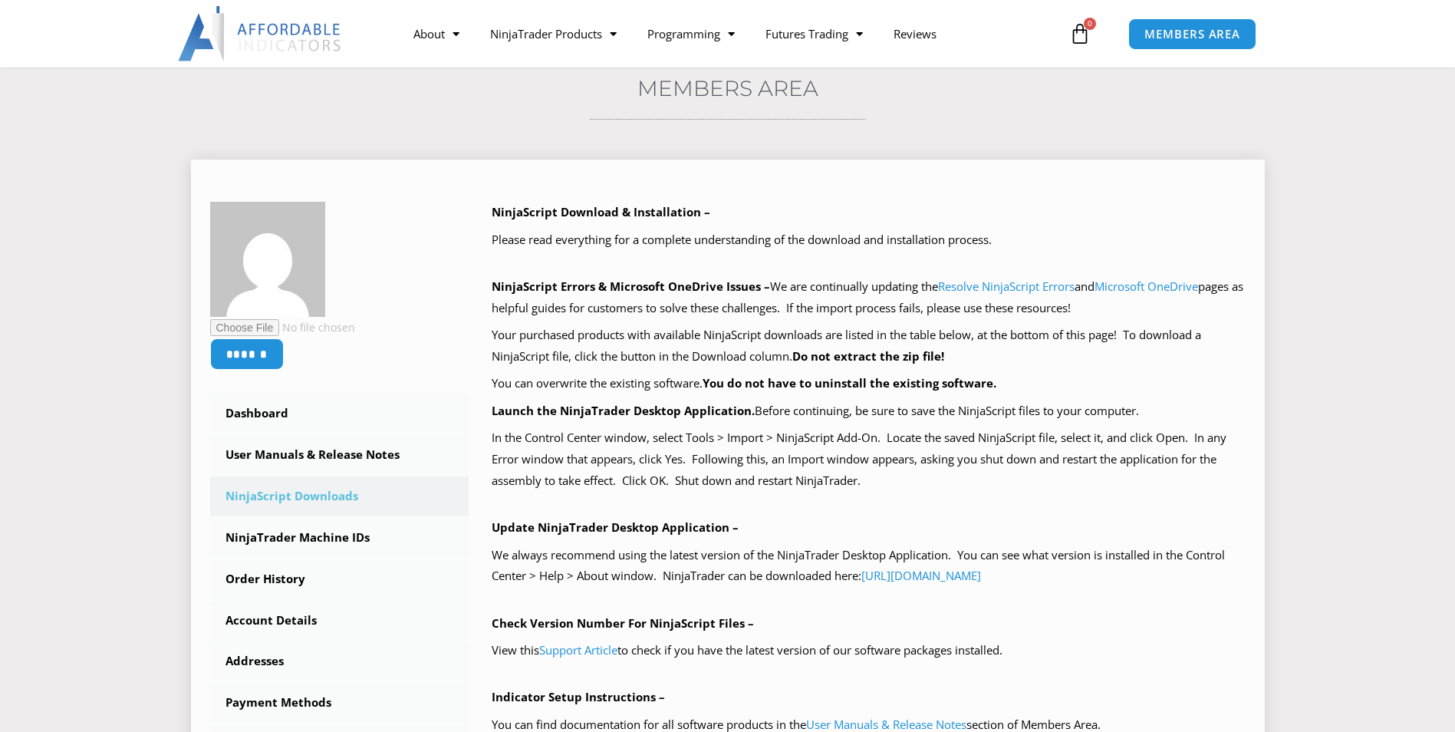
scroll to position [153, 0]
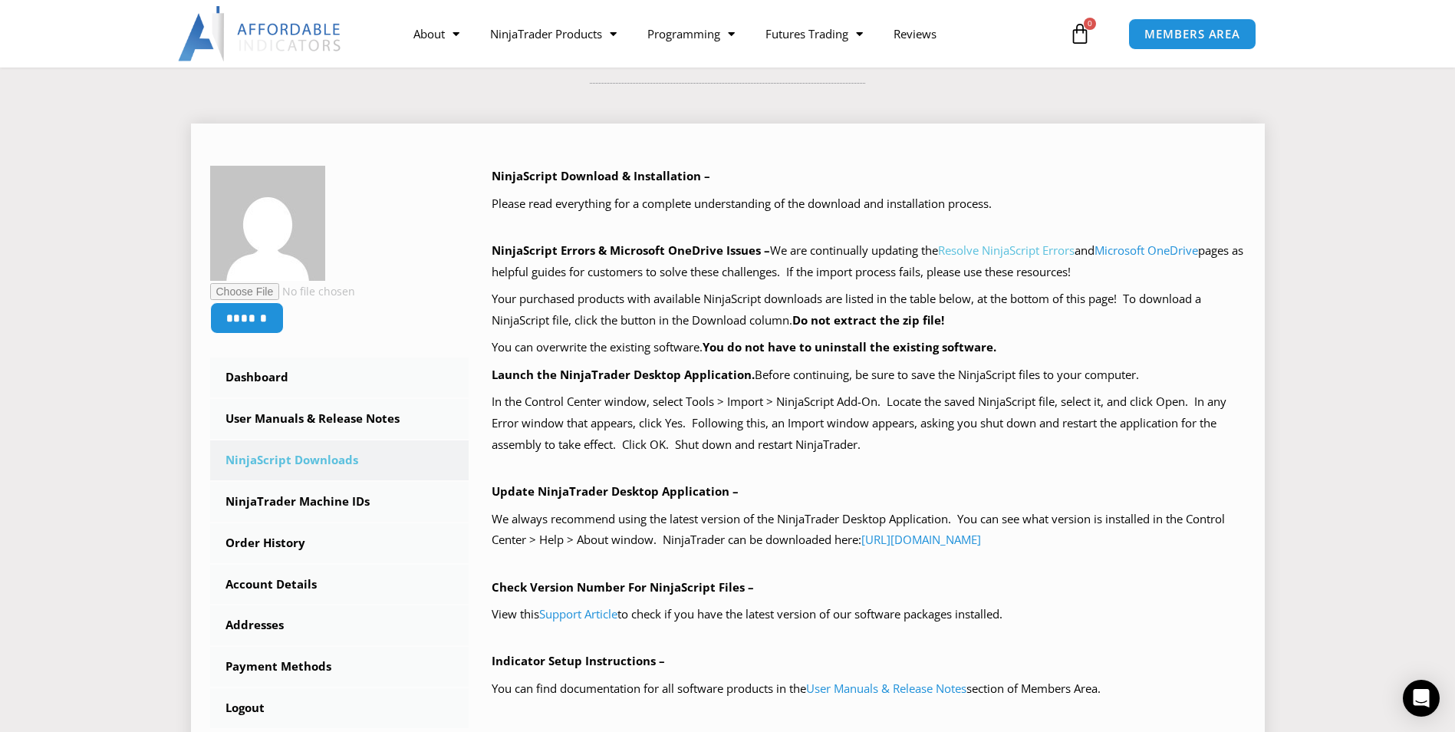
click at [1019, 251] on link "Resolve NinjaScript Errors" at bounding box center [1006, 249] width 137 height 15
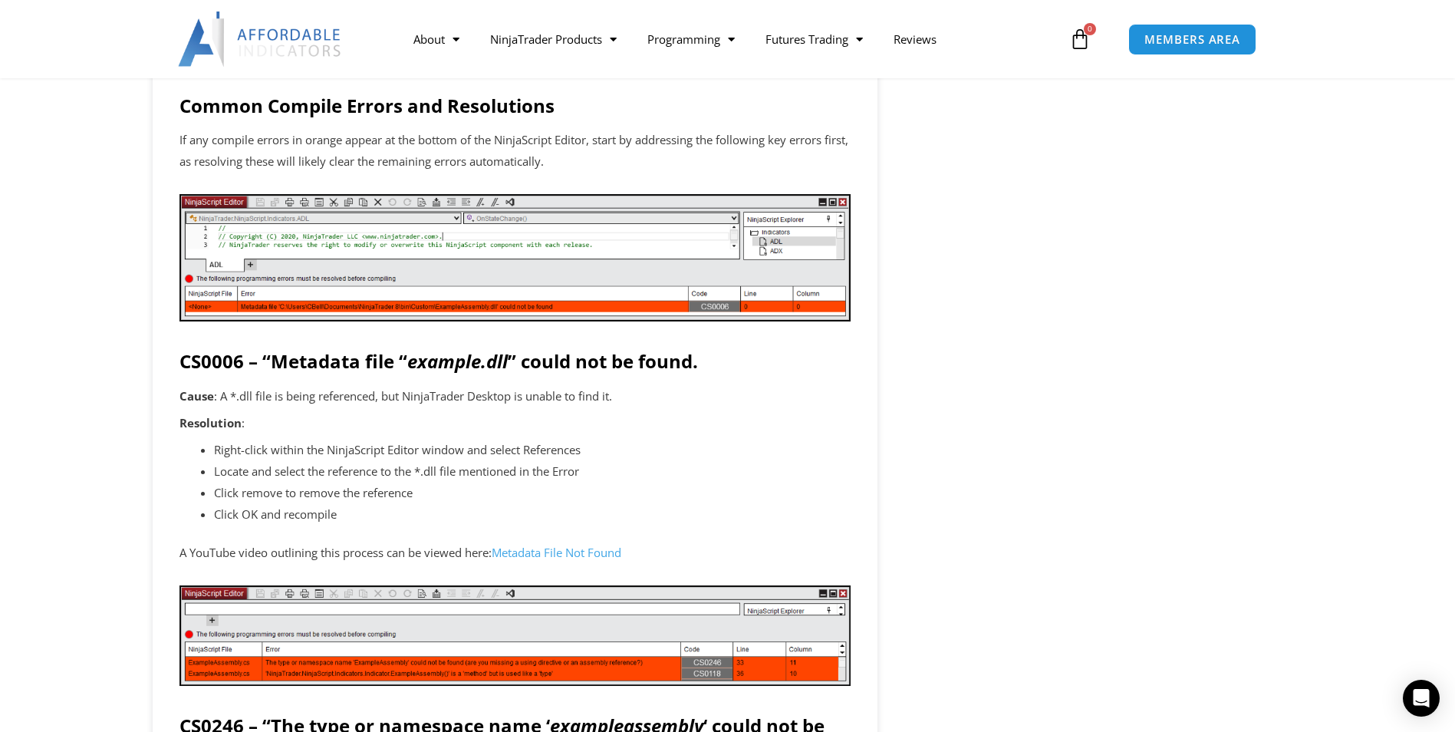
scroll to position [1990, 0]
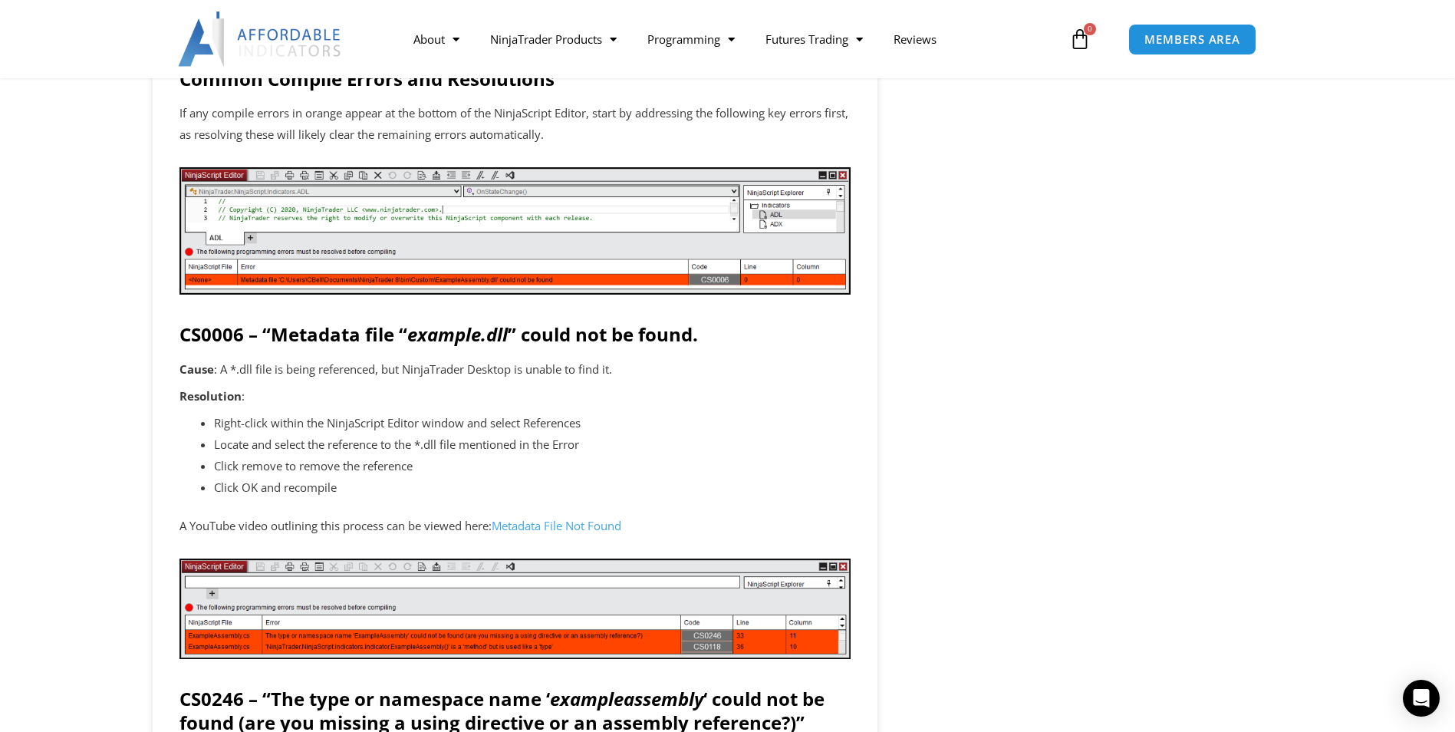
click at [562, 526] on link "Metadata File Not Found" at bounding box center [557, 525] width 130 height 15
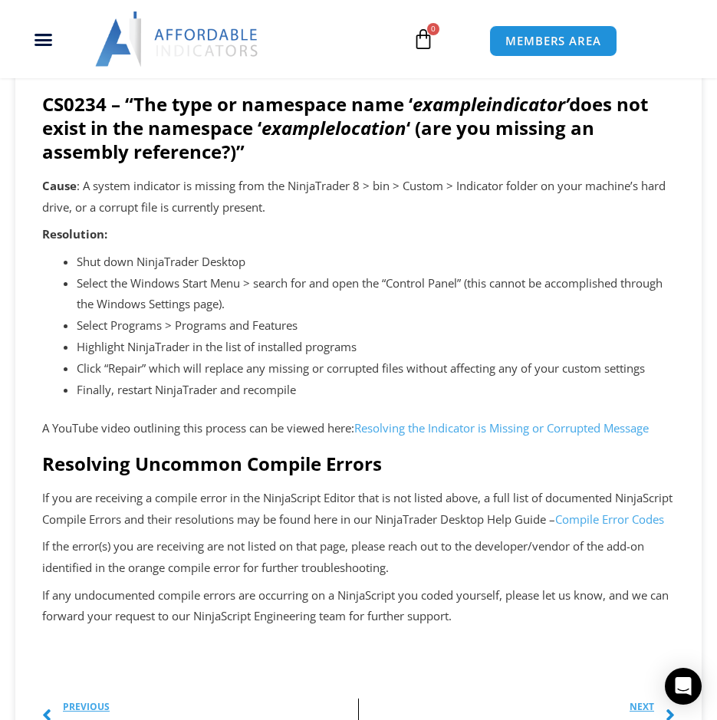
scroll to position [3138, 0]
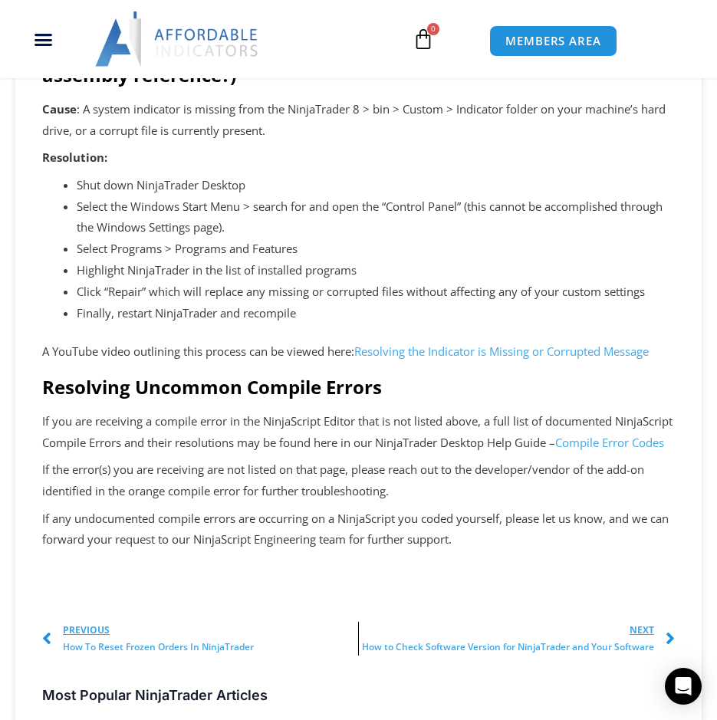
click at [635, 444] on link "Compile Error Codes" at bounding box center [609, 442] width 109 height 15
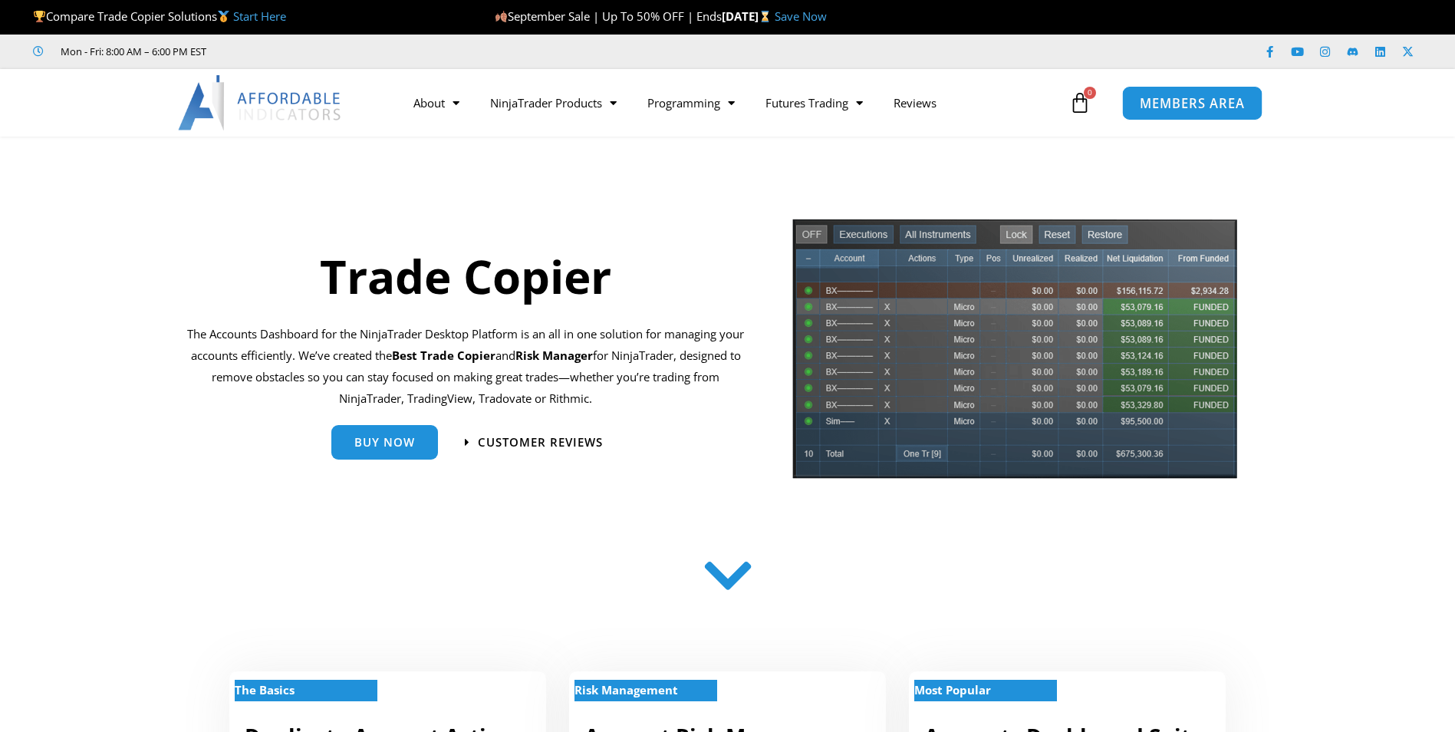
click at [1182, 103] on span "MEMBERS AREA" at bounding box center [1192, 103] width 105 height 13
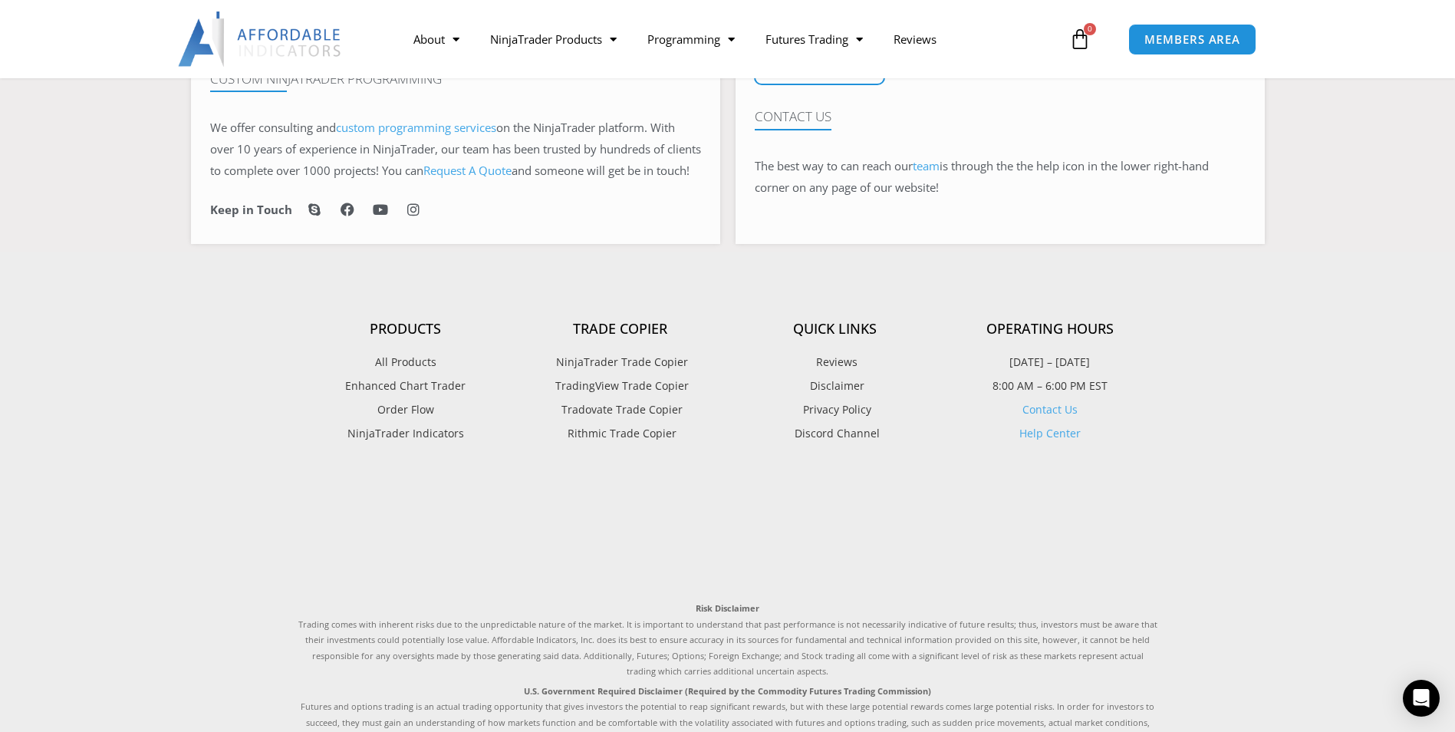
scroll to position [1151, 0]
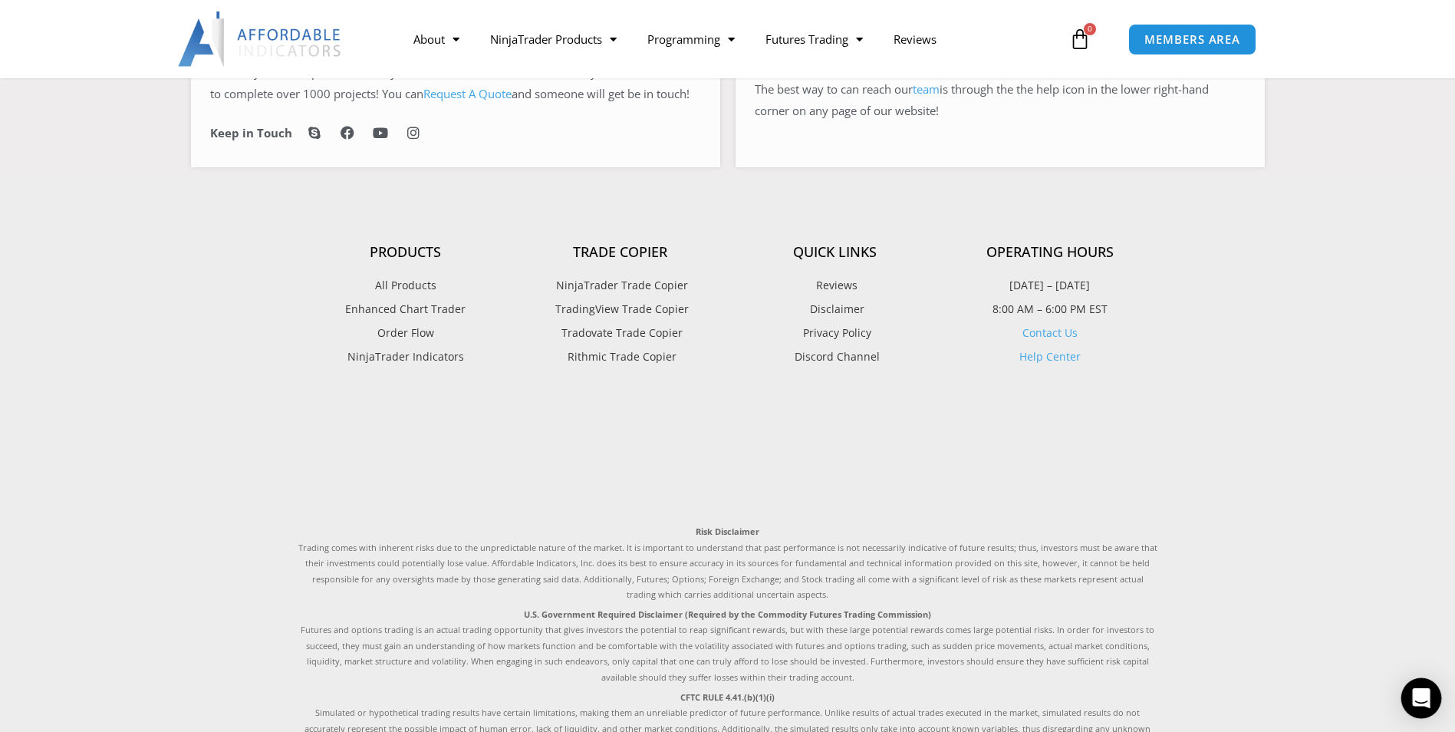
click at [1423, 694] on icon "Open Intercom Messenger" at bounding box center [1421, 698] width 18 height 20
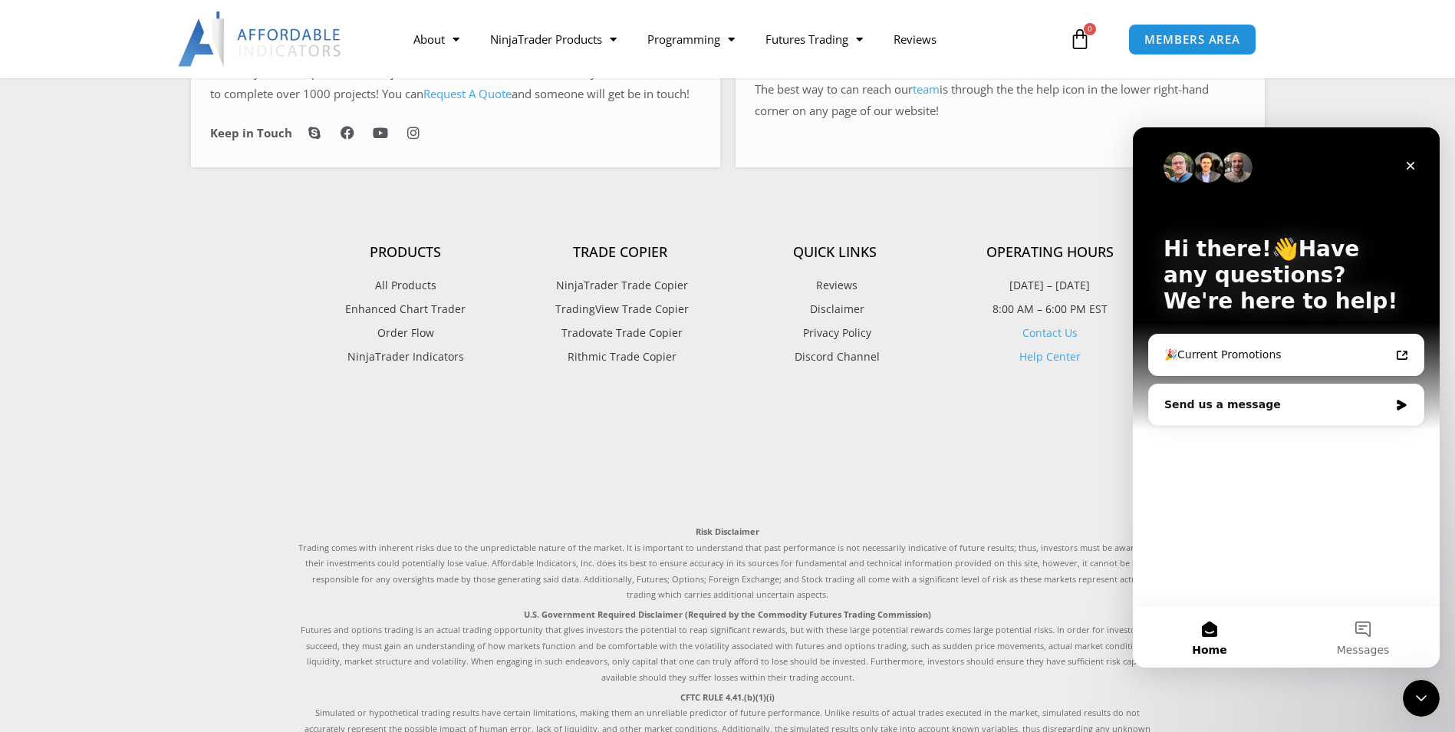
scroll to position [0, 0]
click at [1369, 644] on span "Messages" at bounding box center [1363, 649] width 53 height 11
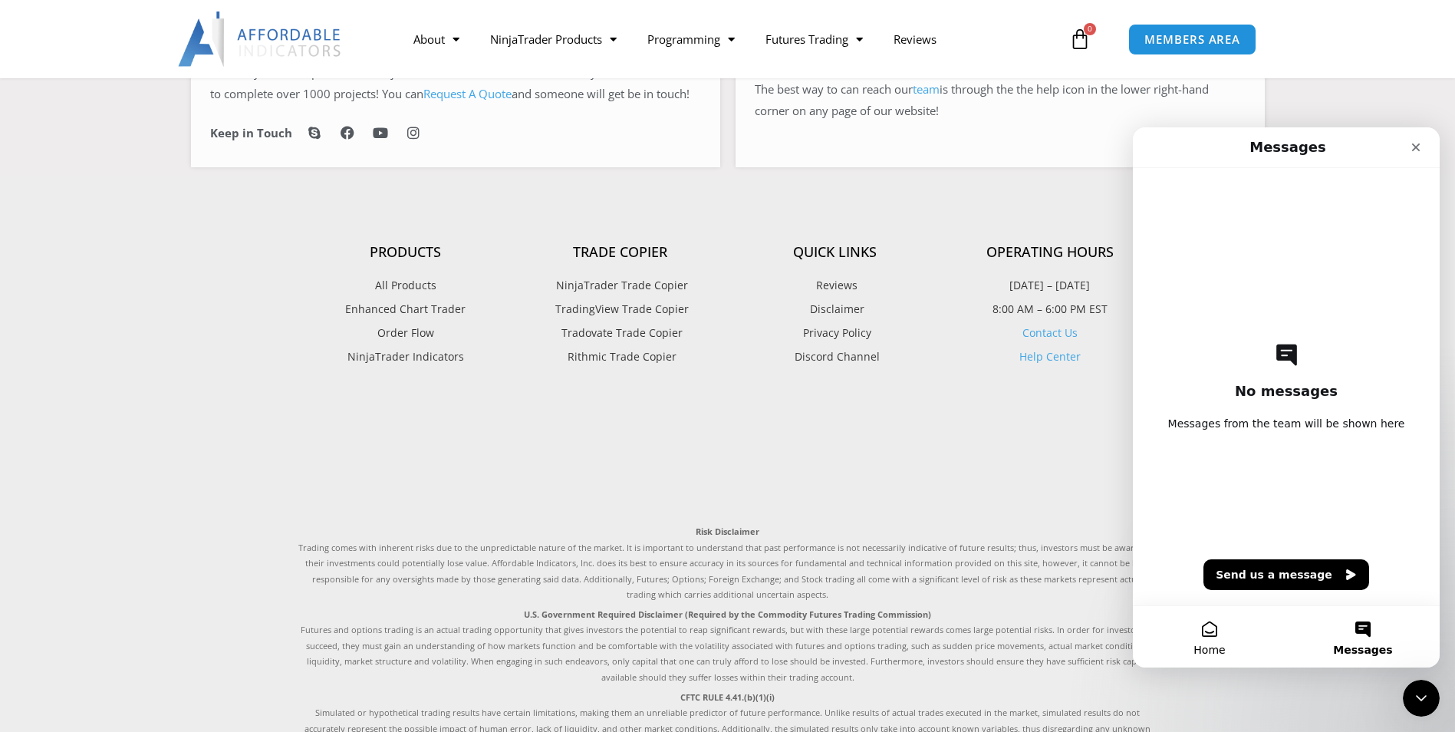
click at [1212, 626] on button "Home" at bounding box center [1209, 636] width 153 height 61
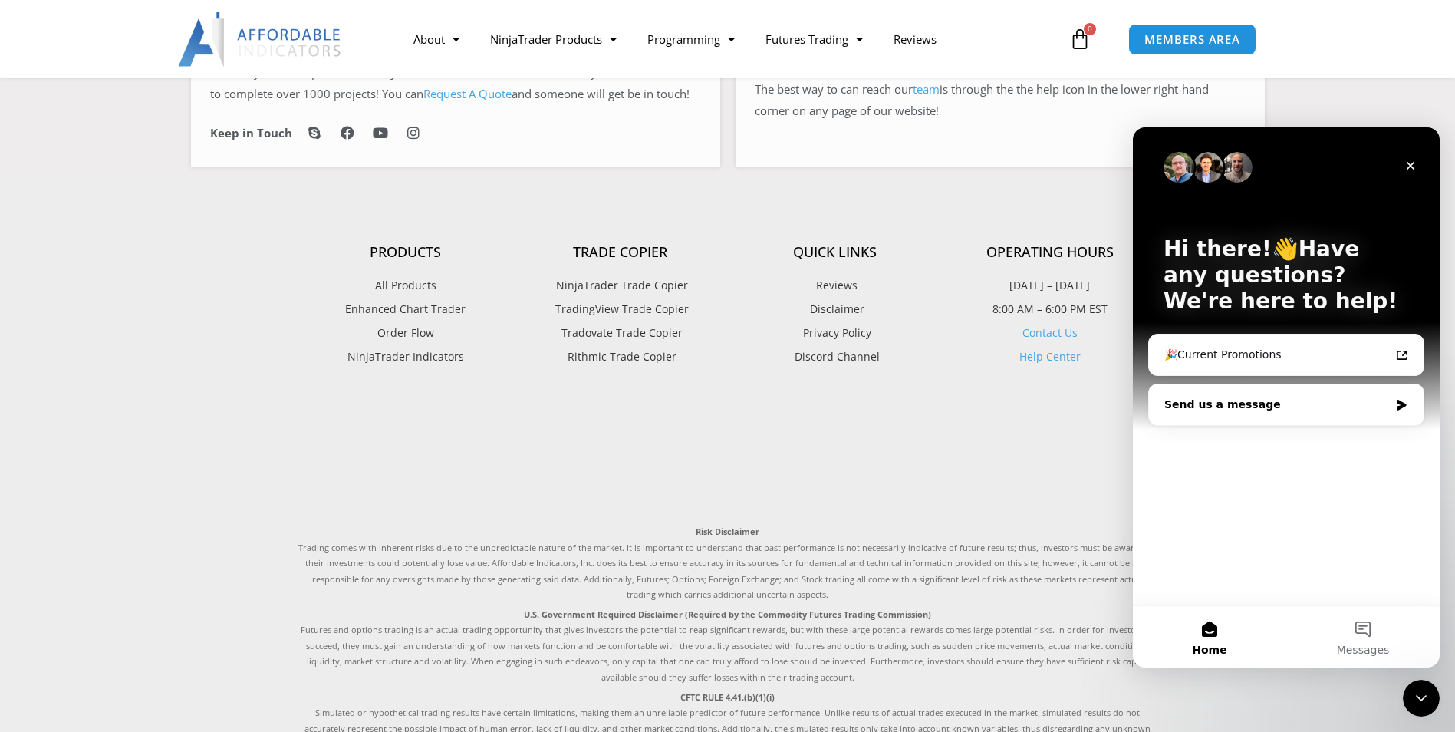
click at [1236, 402] on div "Send us a message" at bounding box center [1276, 405] width 225 height 16
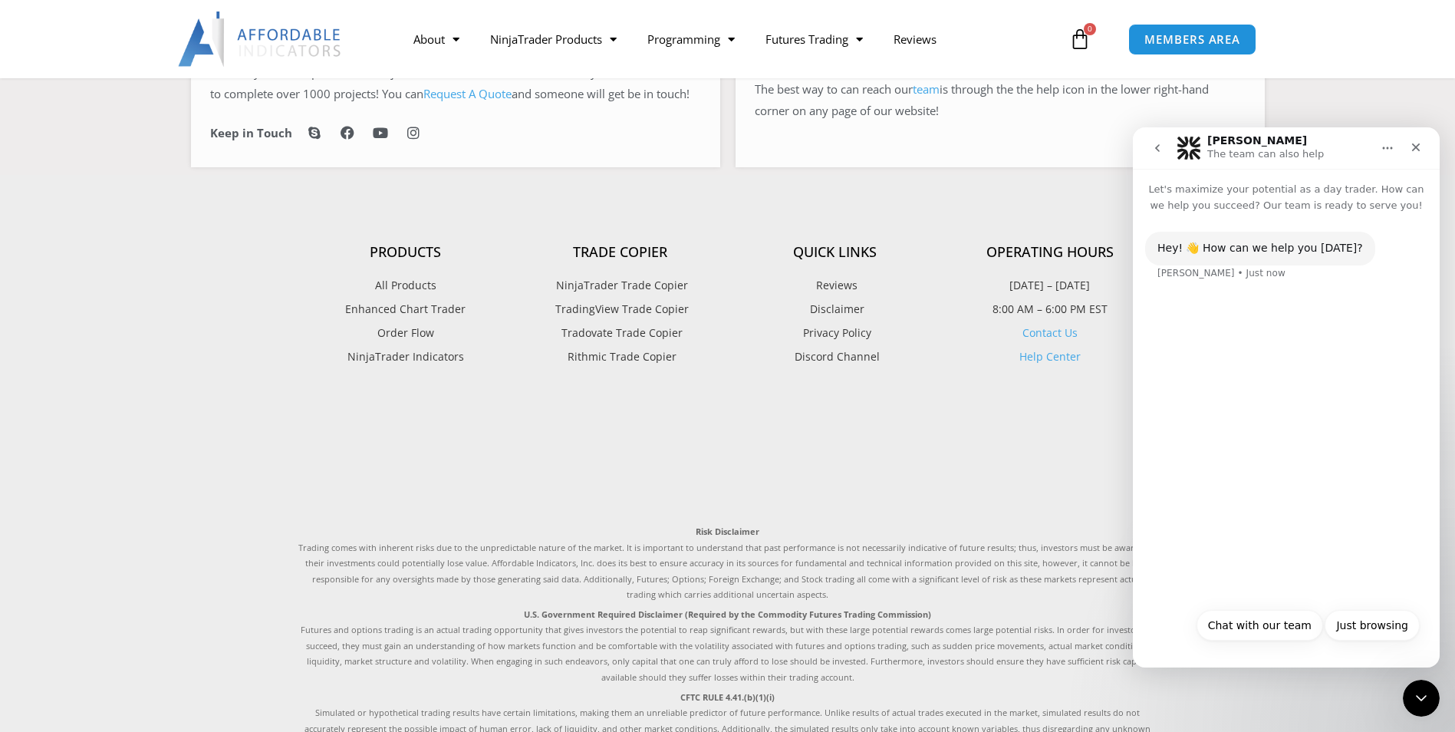
click at [1224, 298] on div "Hey! 👋 How can we help you today? Solomon • Just now" at bounding box center [1286, 266] width 282 height 68
click at [1256, 618] on button "Chat with our team" at bounding box center [1260, 625] width 127 height 31
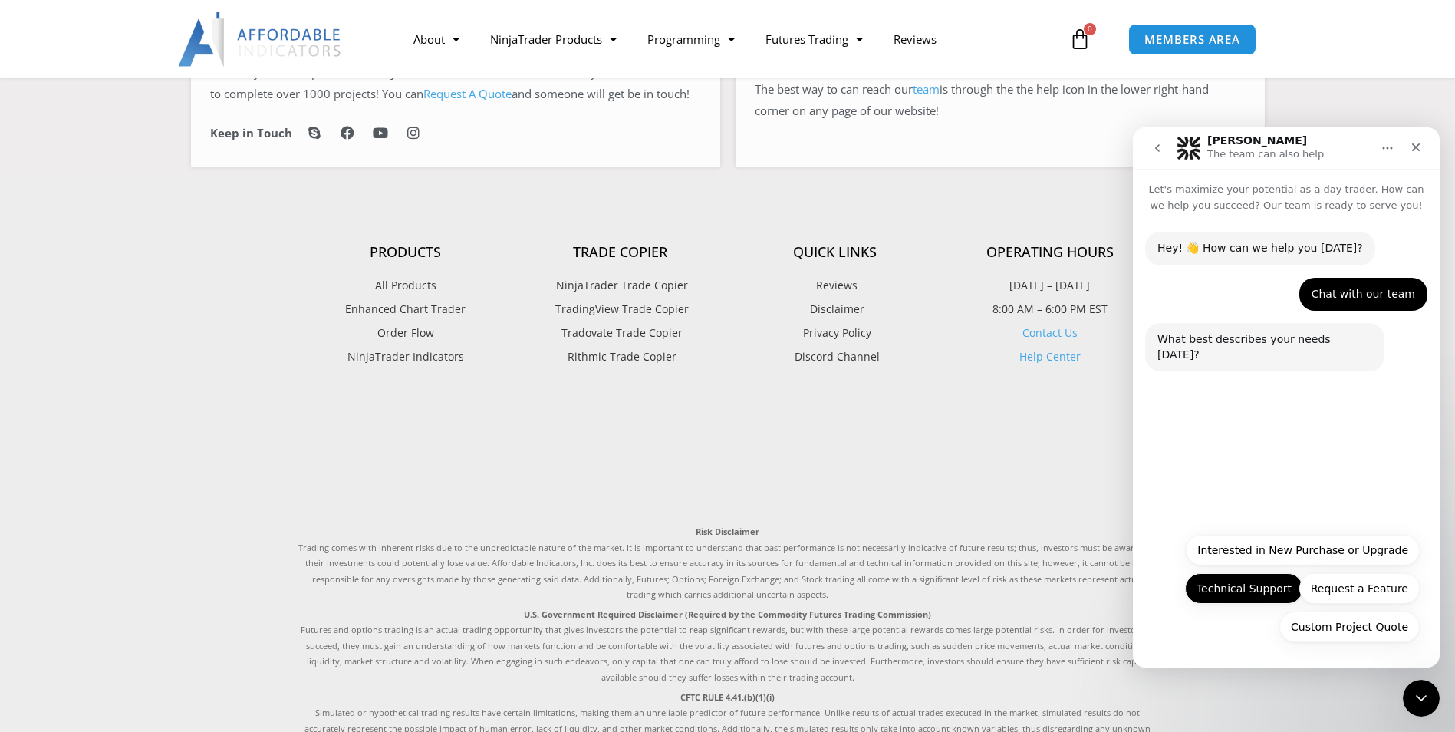
click at [1259, 584] on button "Technical Support" at bounding box center [1244, 588] width 118 height 31
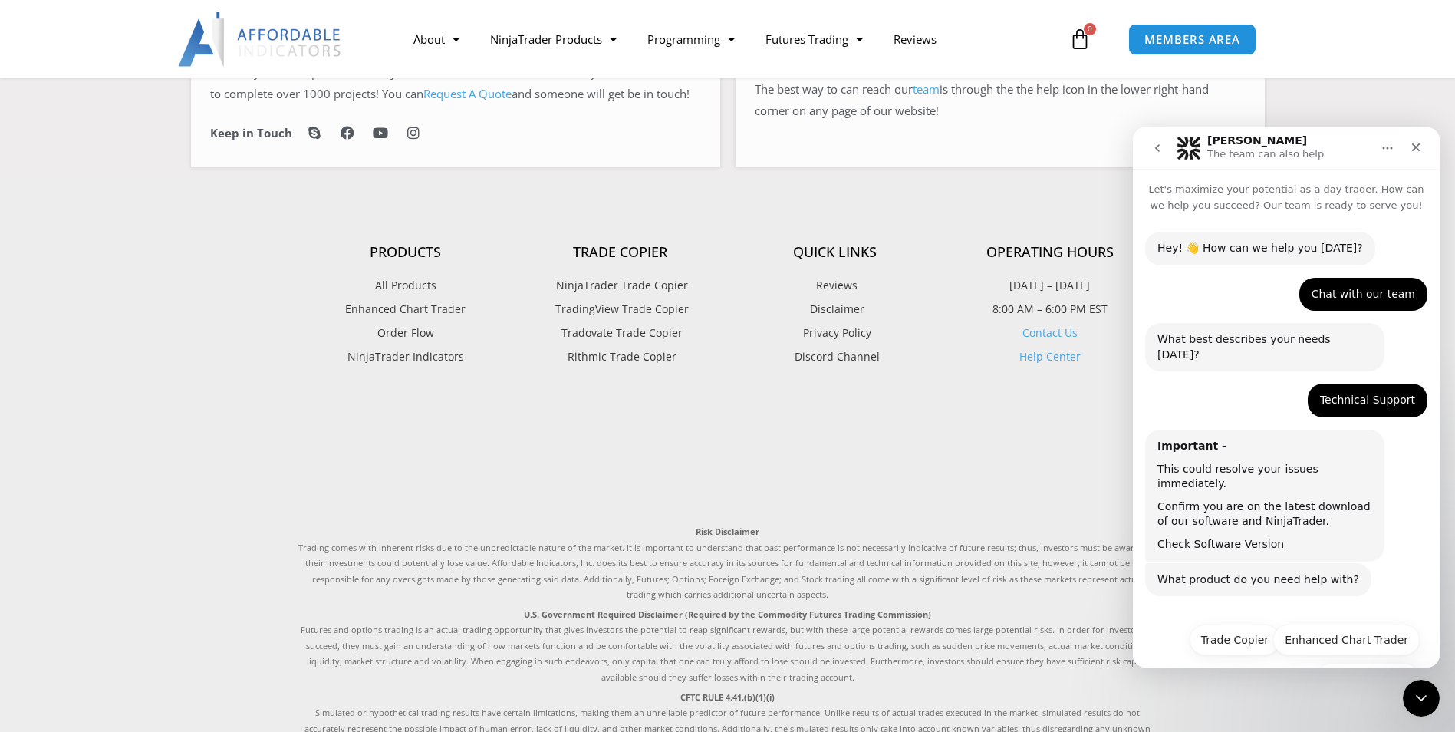
scroll to position [21, 0]
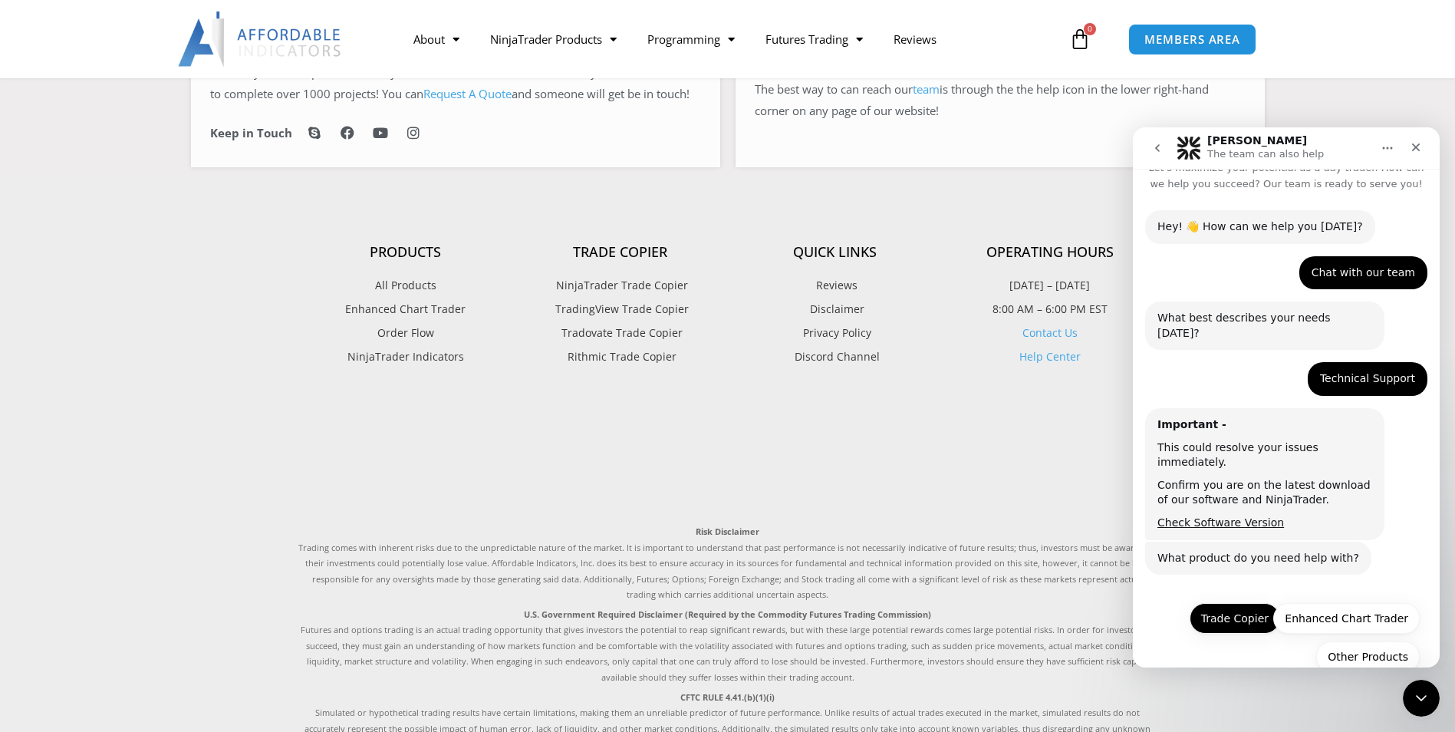
click at [1244, 603] on button "Trade Copier" at bounding box center [1235, 618] width 91 height 31
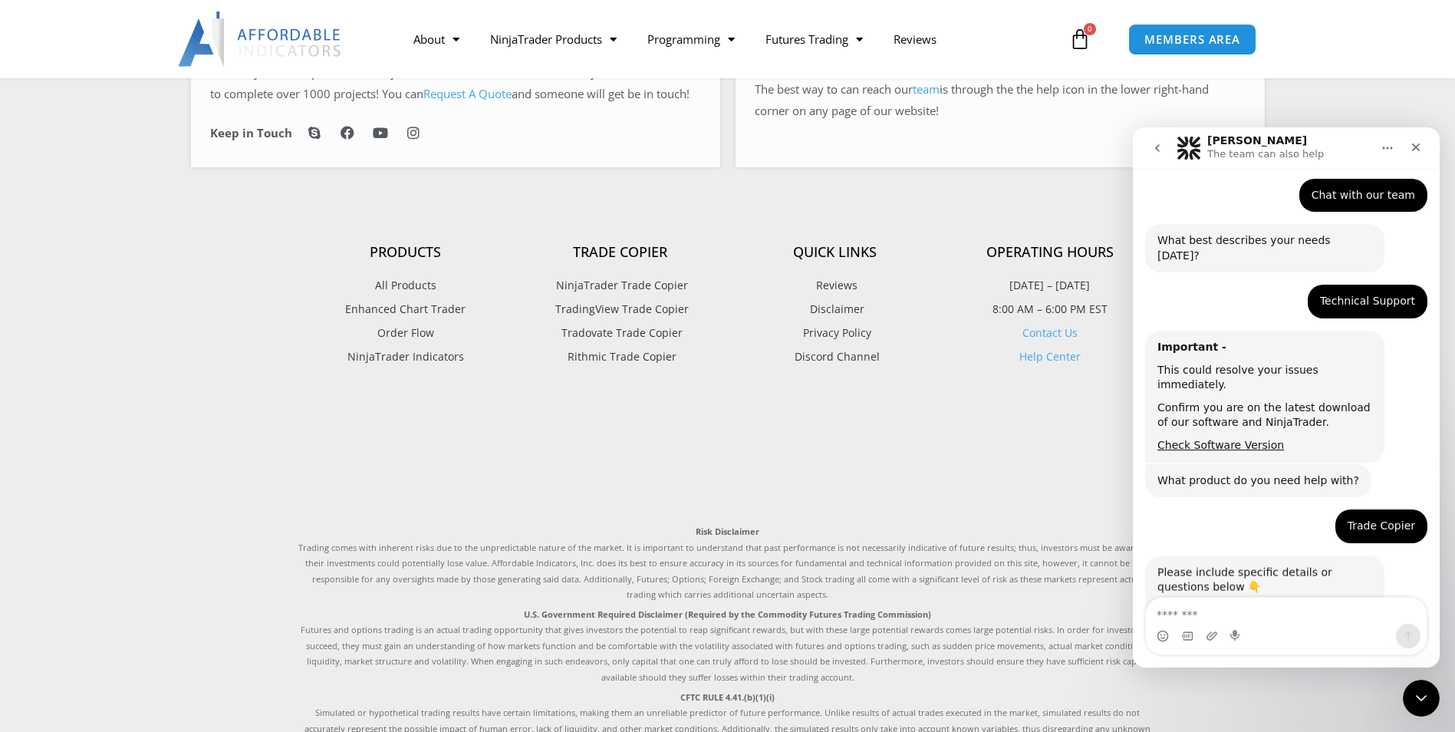
scroll to position [153, 0]
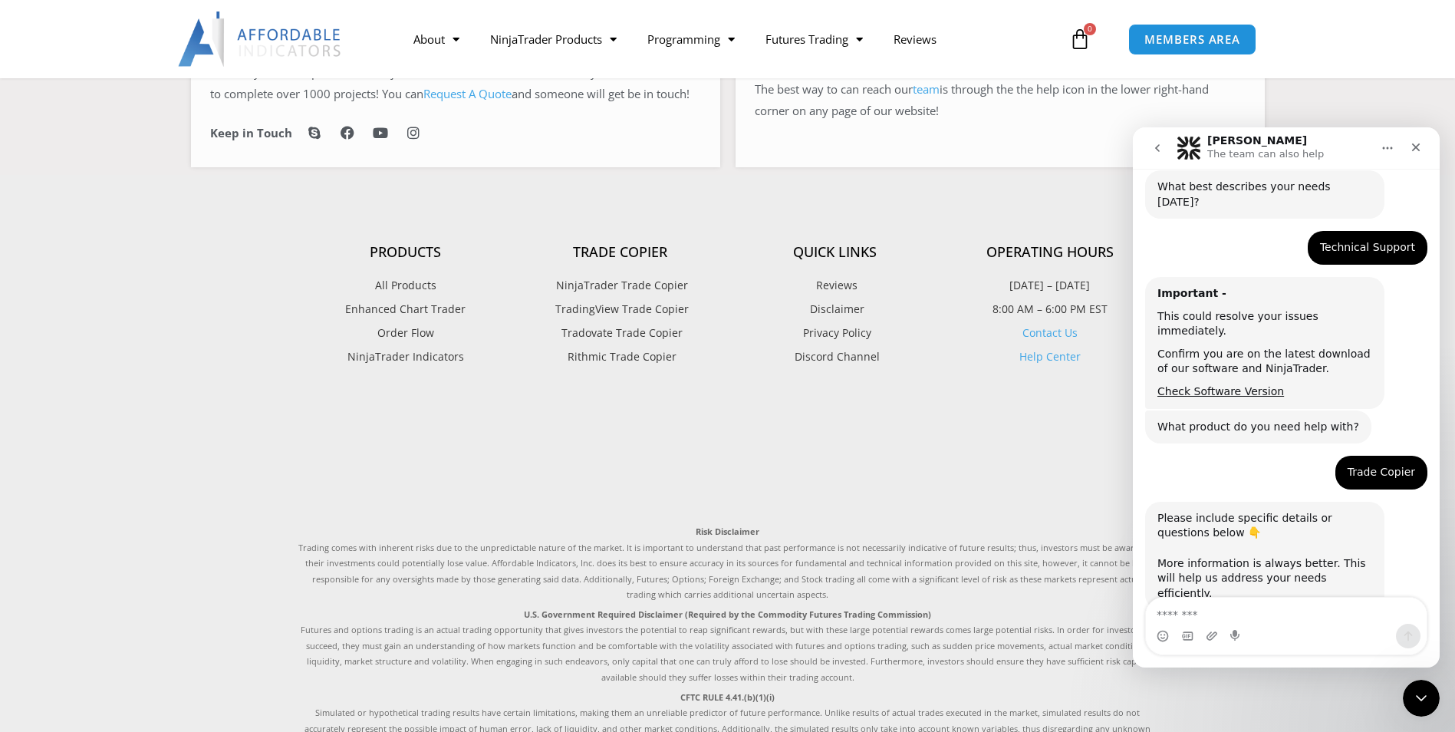
click at [1194, 611] on textarea "Message…" at bounding box center [1286, 611] width 281 height 26
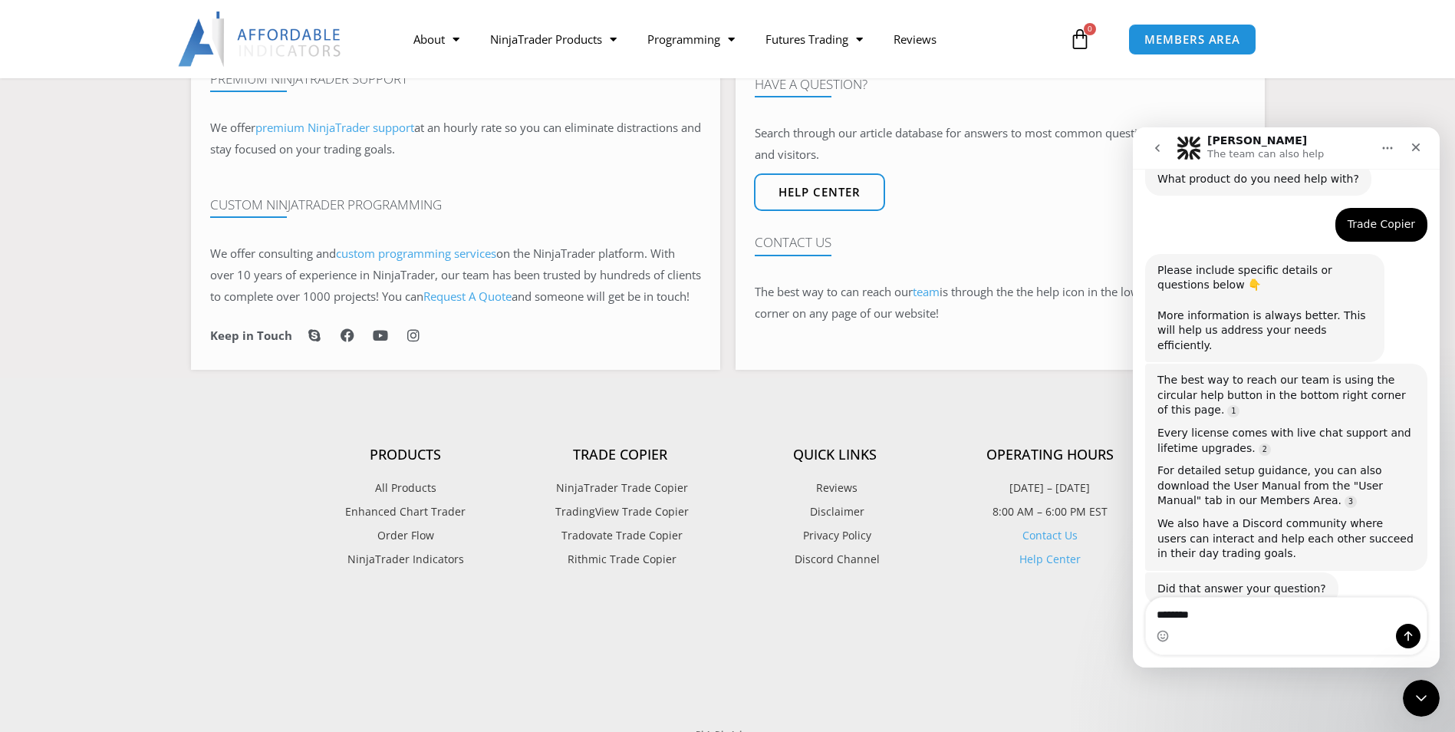
scroll to position [921, 0]
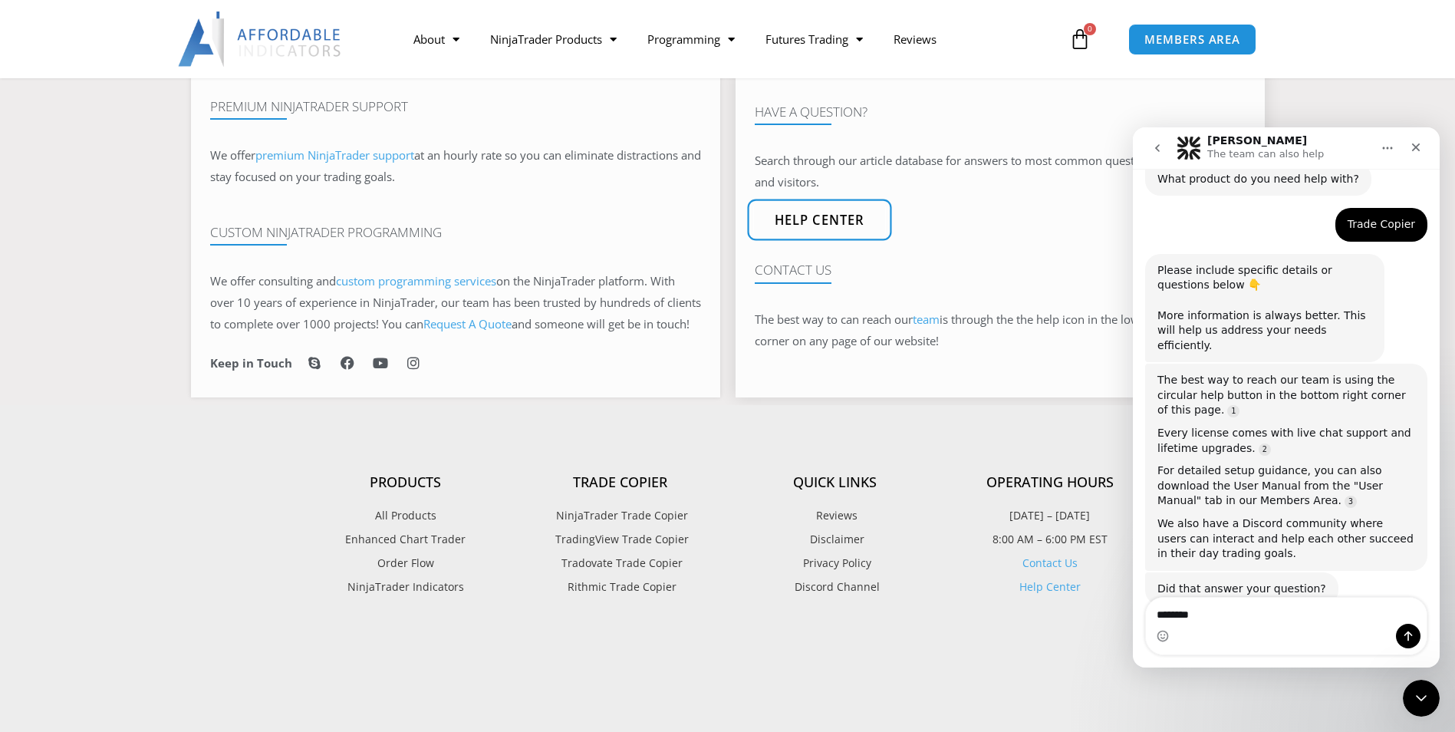
type textarea "********"
click at [818, 226] on span "Help center" at bounding box center [819, 220] width 91 height 13
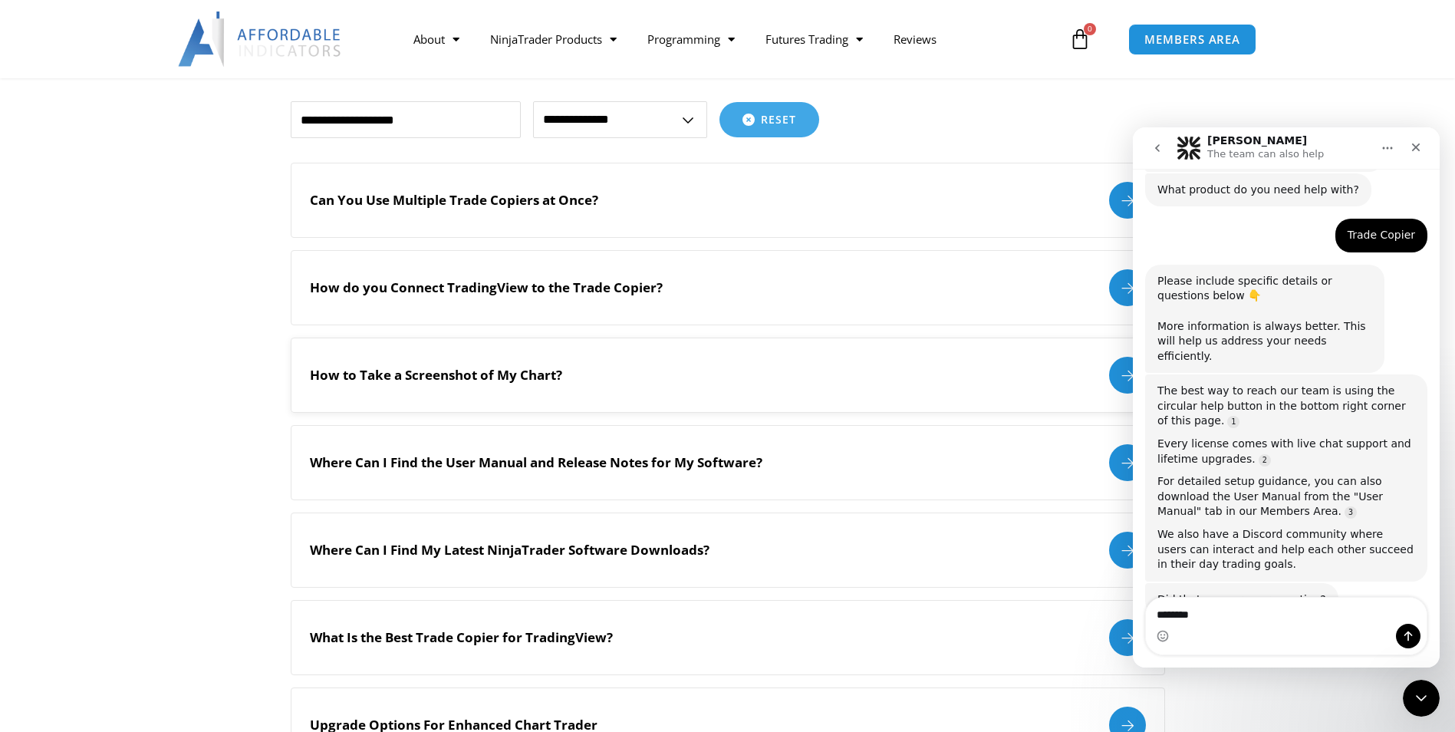
scroll to position [384, 0]
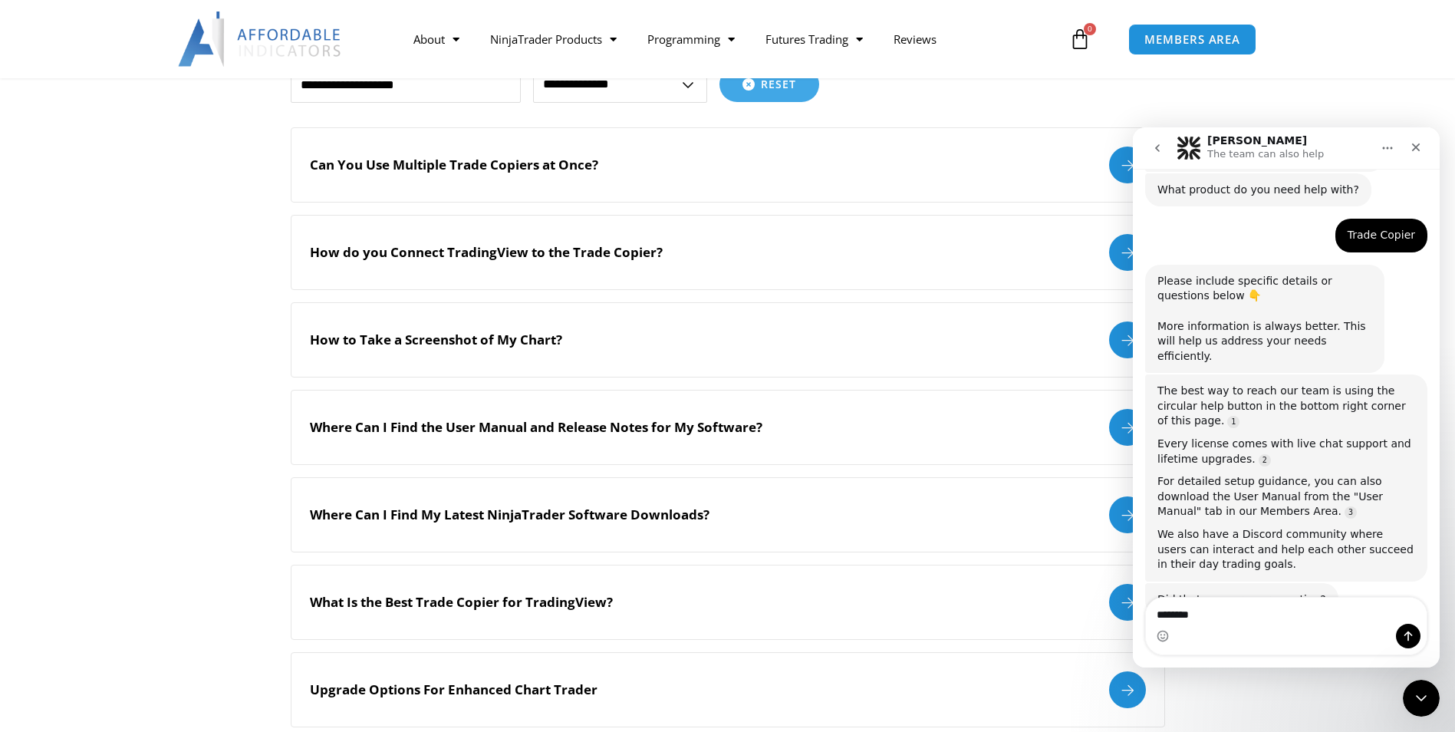
click at [1208, 614] on textarea "********" at bounding box center [1286, 611] width 281 height 26
type textarea "*"
click at [1018, 683] on div "Upgrade Options For Enhanced Chart Trader" at bounding box center [728, 689] width 836 height 37
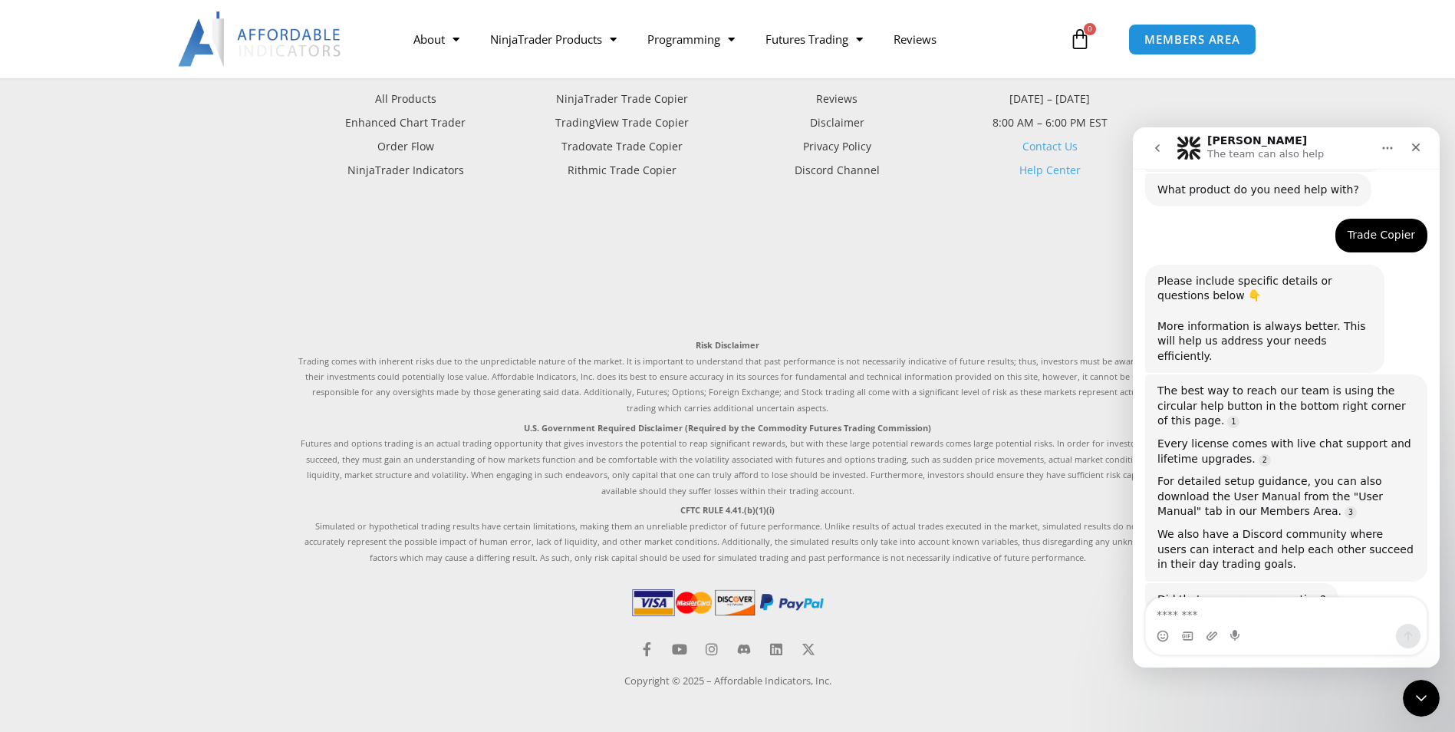
scroll to position [2175, 0]
drag, startPoint x: 1292, startPoint y: 154, endPoint x: 1121, endPoint y: 165, distance: 170.6
click at [1133, 165] on html "[PERSON_NAME] The team can also help Let's maximize your potential as a day tra…" at bounding box center [1286, 397] width 307 height 540
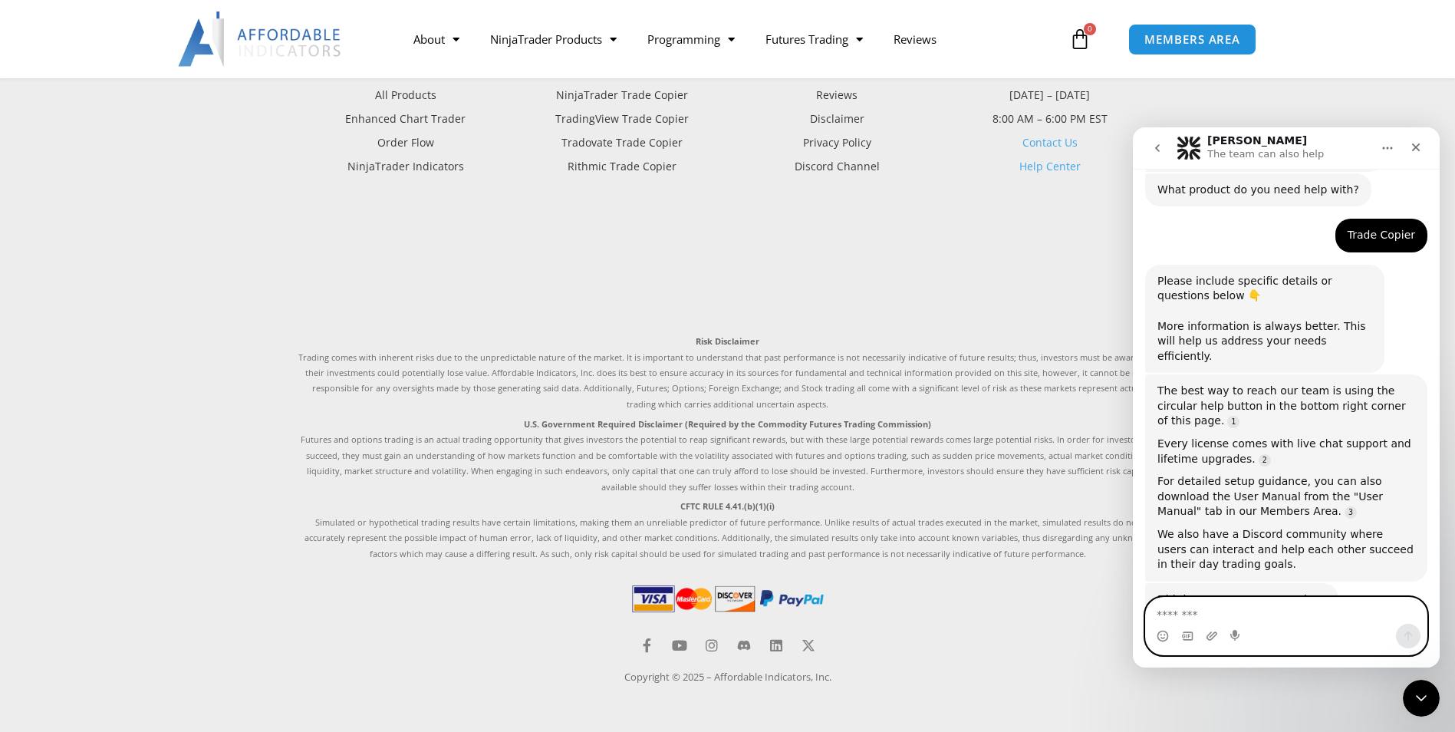
click at [1210, 611] on textarea "Message…" at bounding box center [1286, 611] width 281 height 26
type textarea "**"
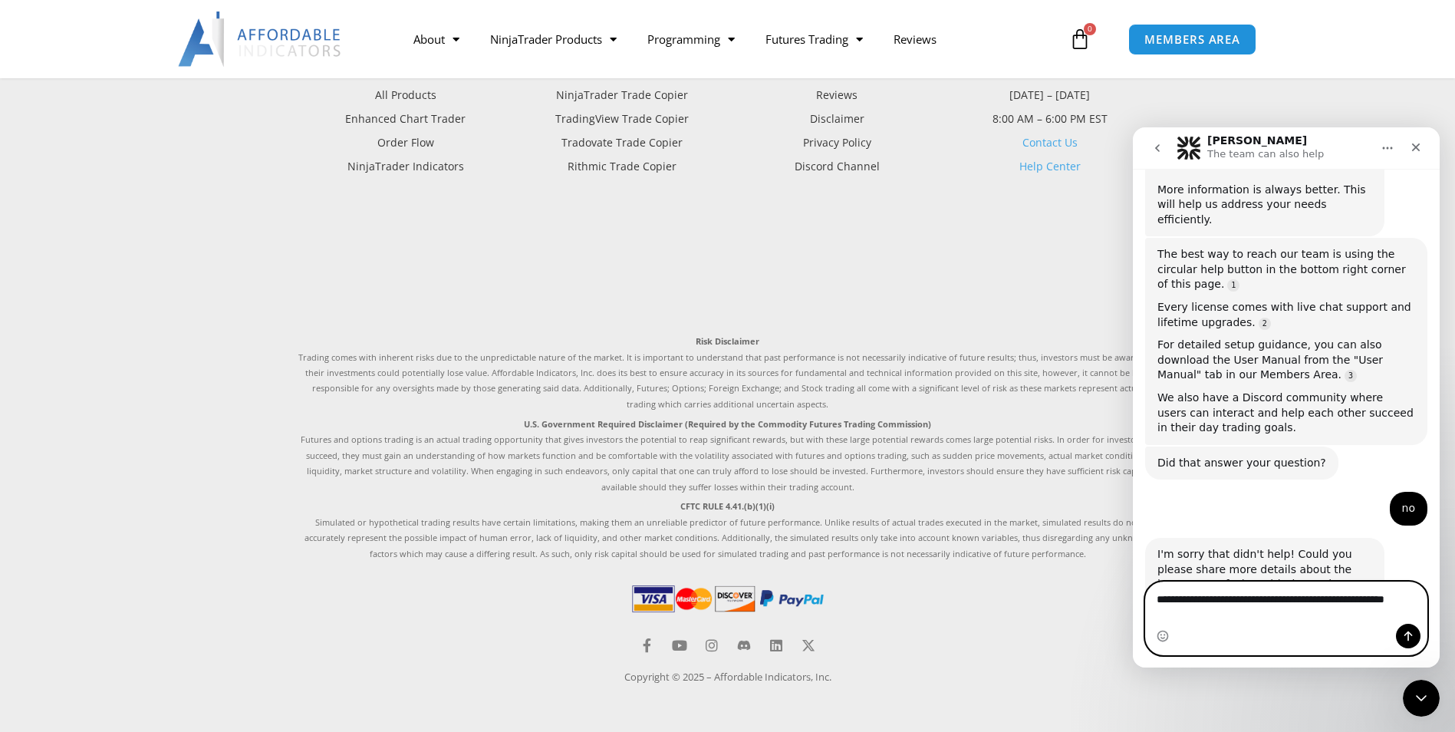
scroll to position [542, 0]
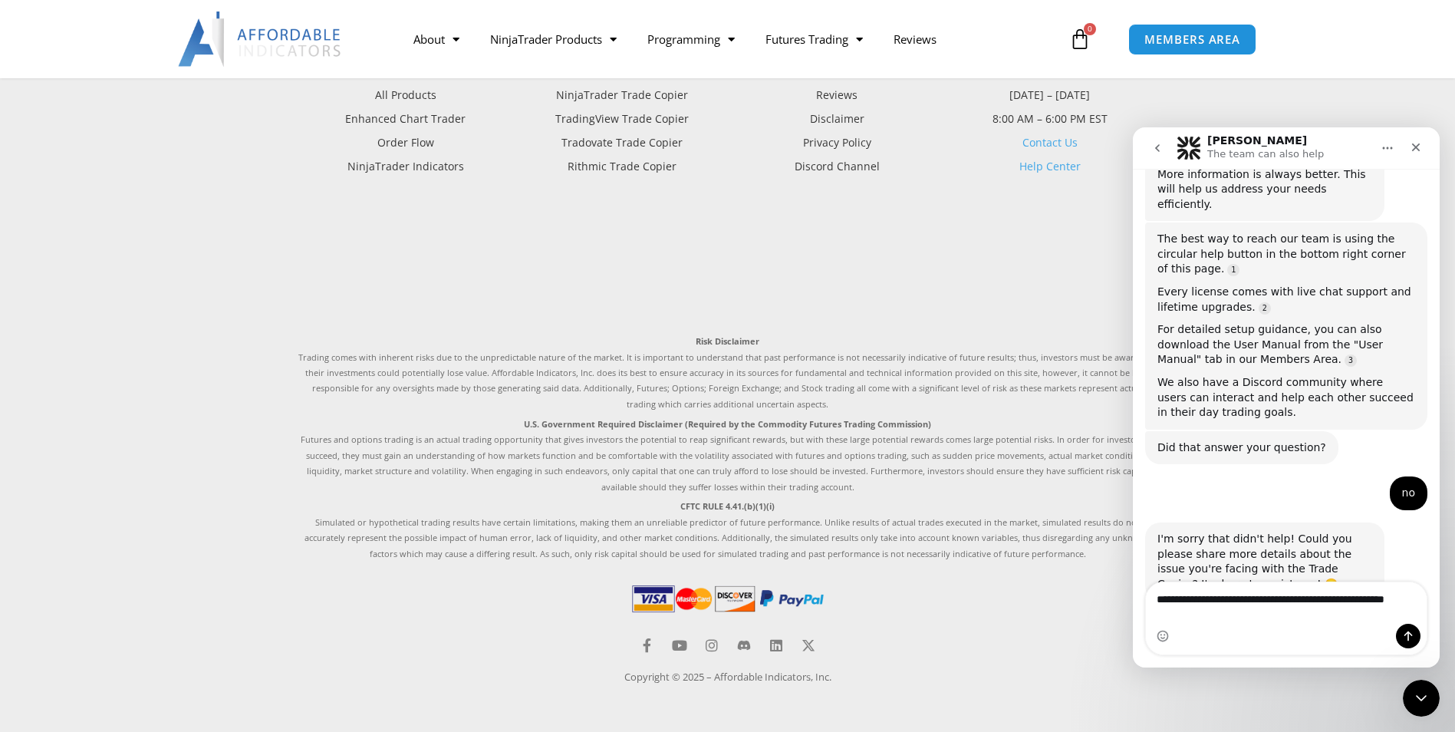
type textarea "**********"
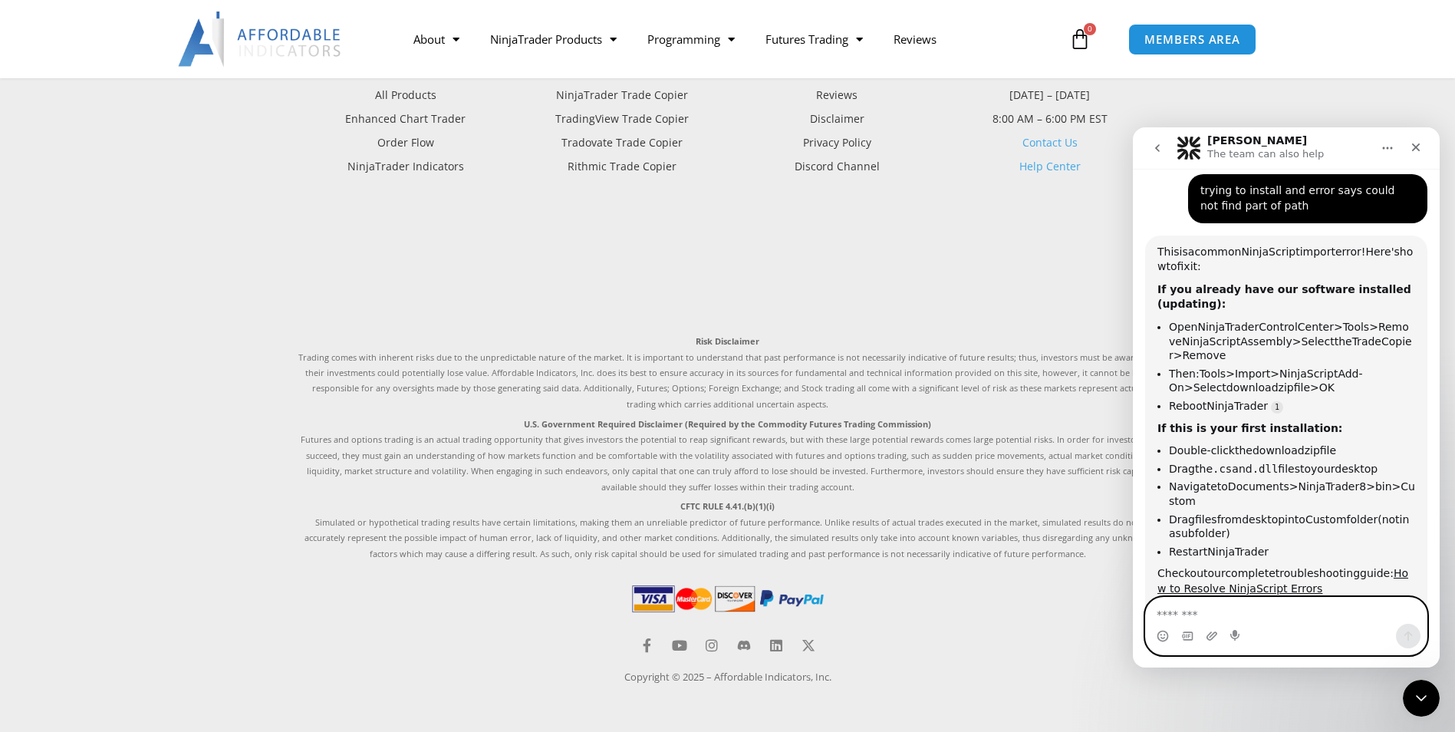
scroll to position [986, 0]
